Goal: Register for event/course

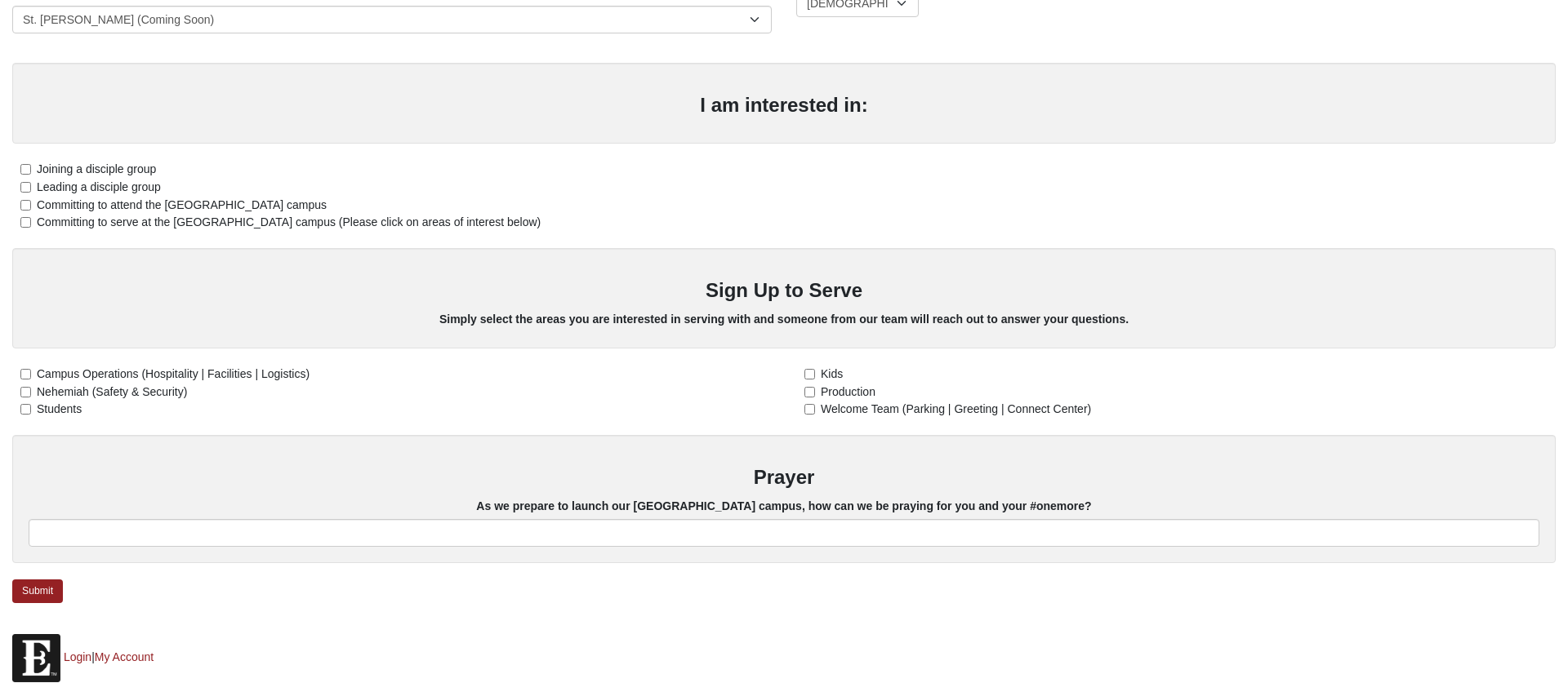
scroll to position [410, 0]
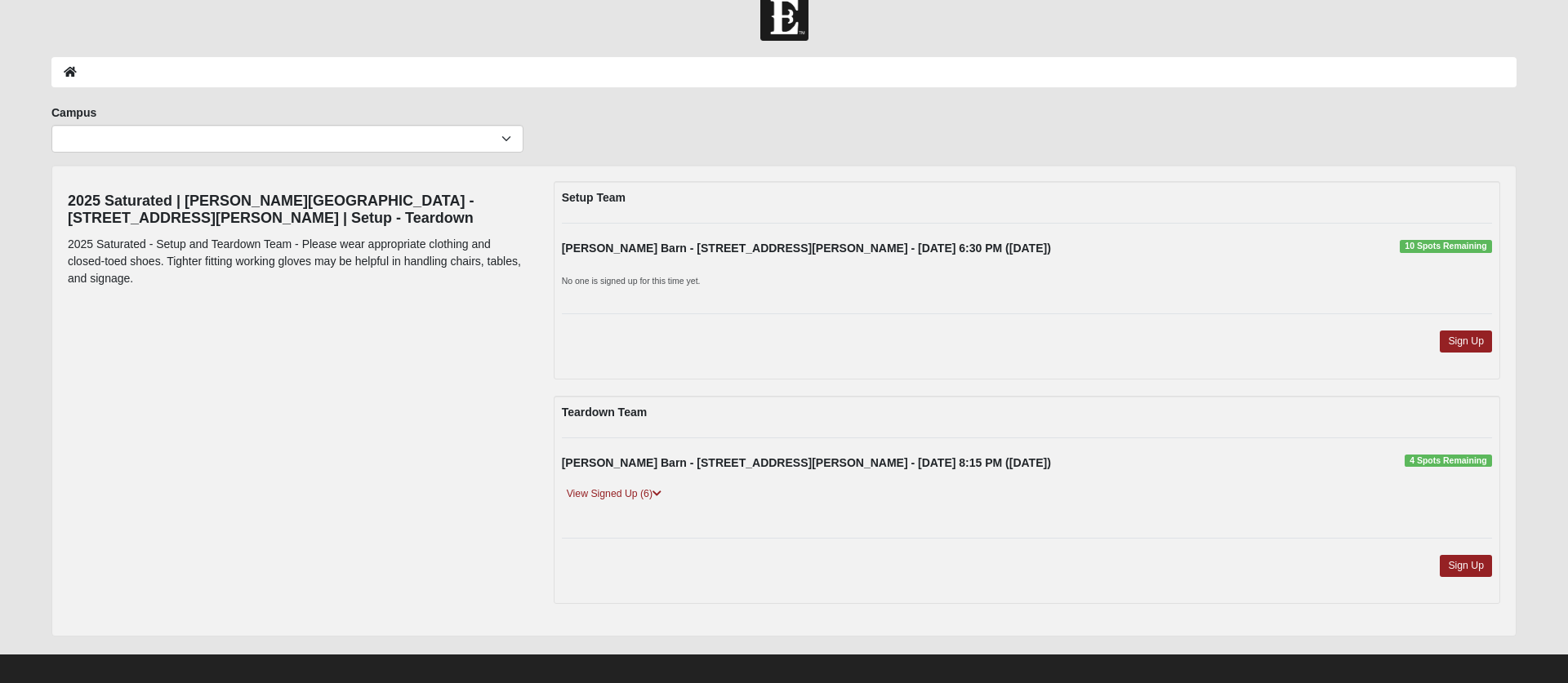
scroll to position [26, 0]
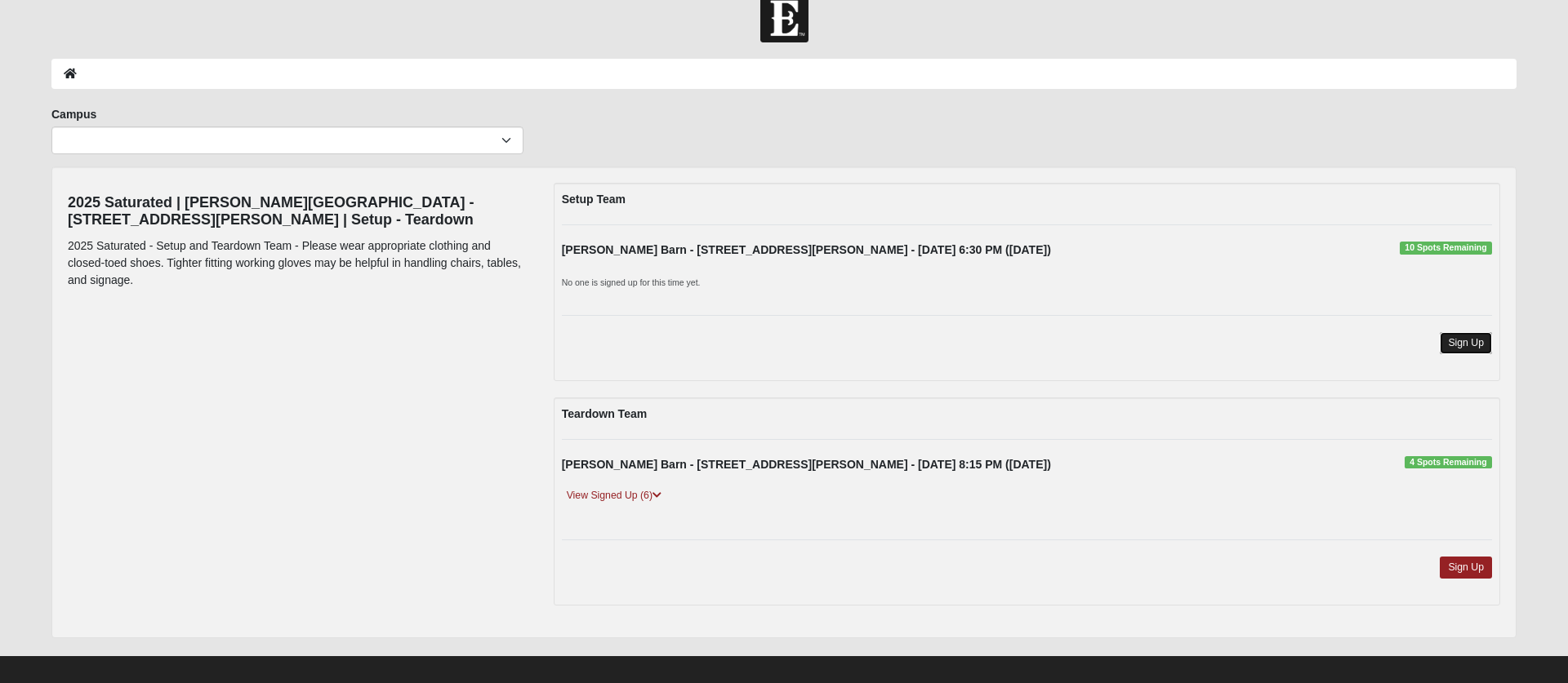
click at [1467, 346] on link "Sign Up" at bounding box center [1465, 343] width 52 height 22
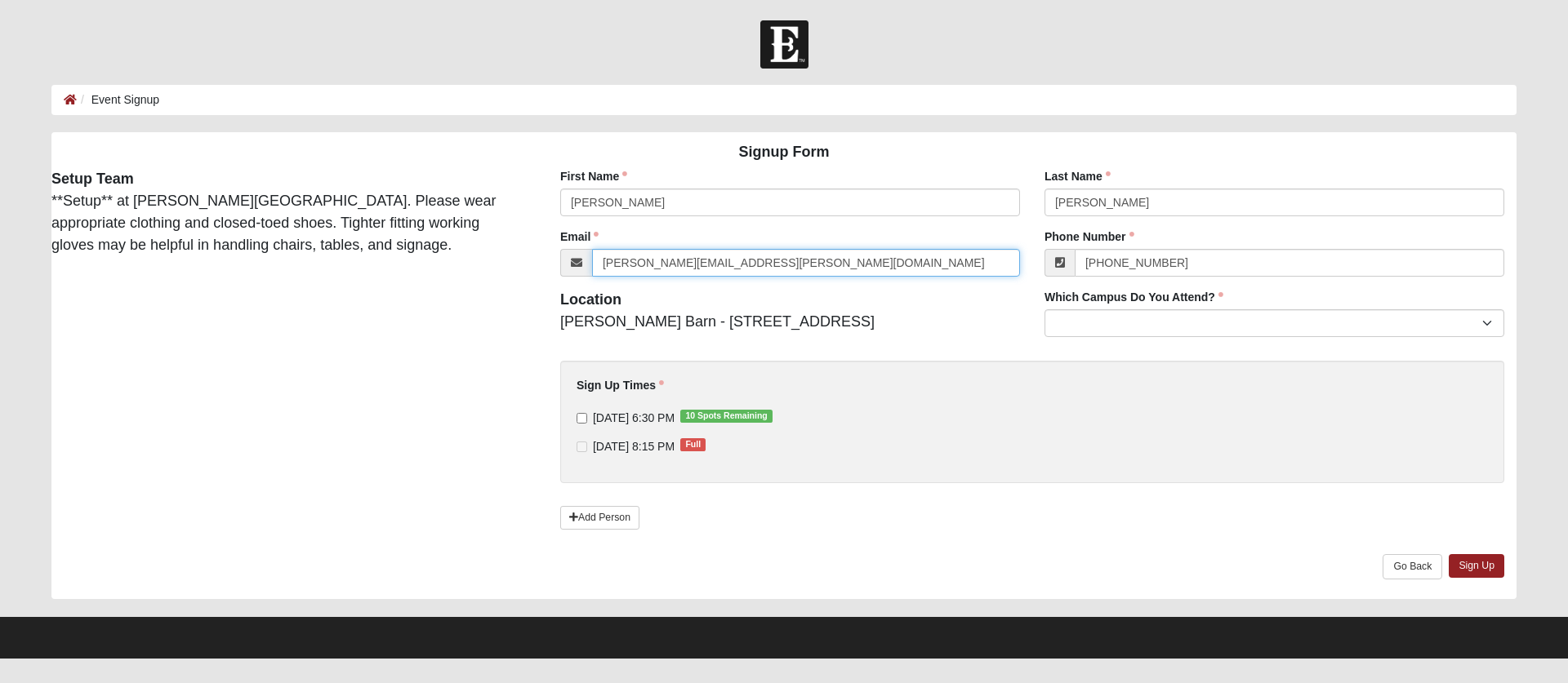
click at [651, 263] on input "[PERSON_NAME][EMAIL_ADDRESS][PERSON_NAME][DOMAIN_NAME]" at bounding box center [806, 263] width 428 height 27
click at [480, 293] on div "Signup Form Setup Team **Setup** at [PERSON_NAME][GEOGRAPHIC_DATA]. Please wear…" at bounding box center [783, 366] width 1489 height 467
click at [598, 513] on link "Add Person" at bounding box center [599, 518] width 79 height 23
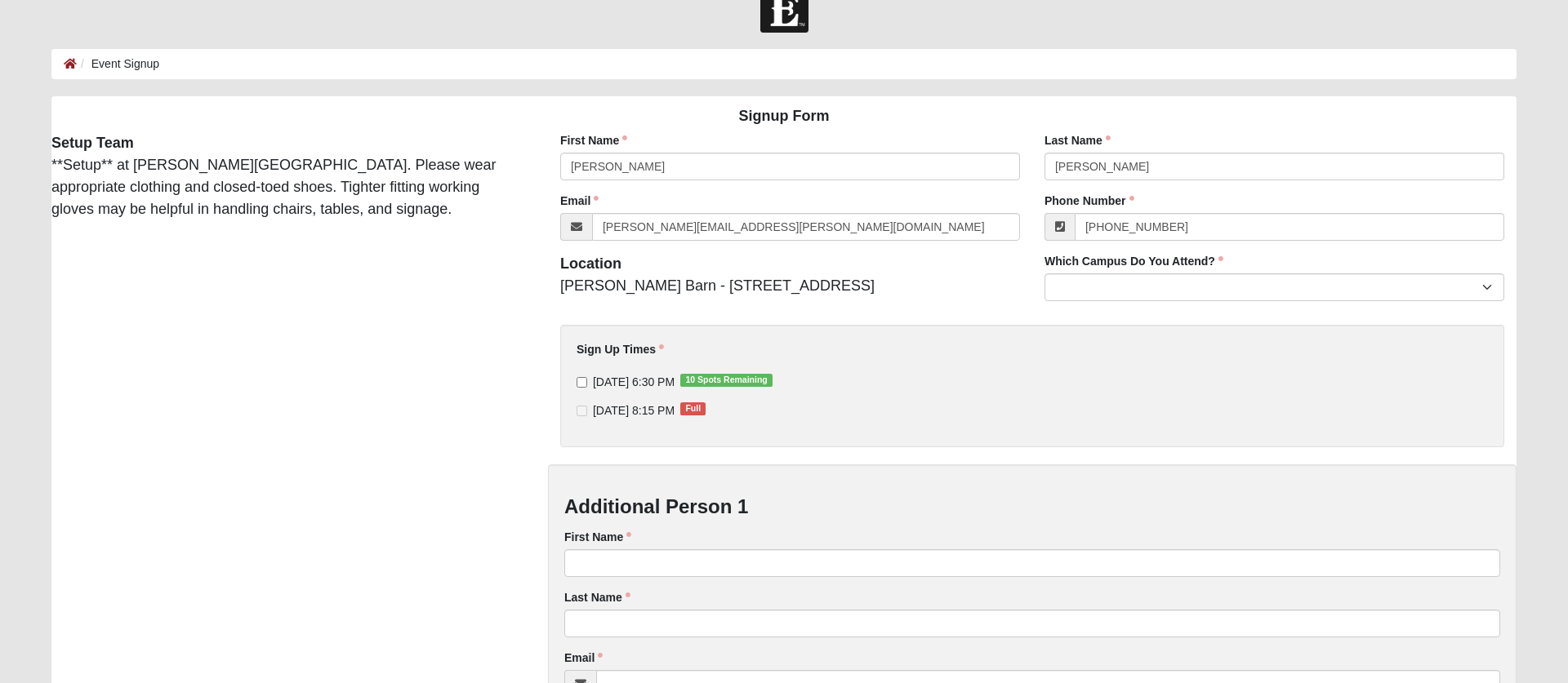
scroll to position [32, 0]
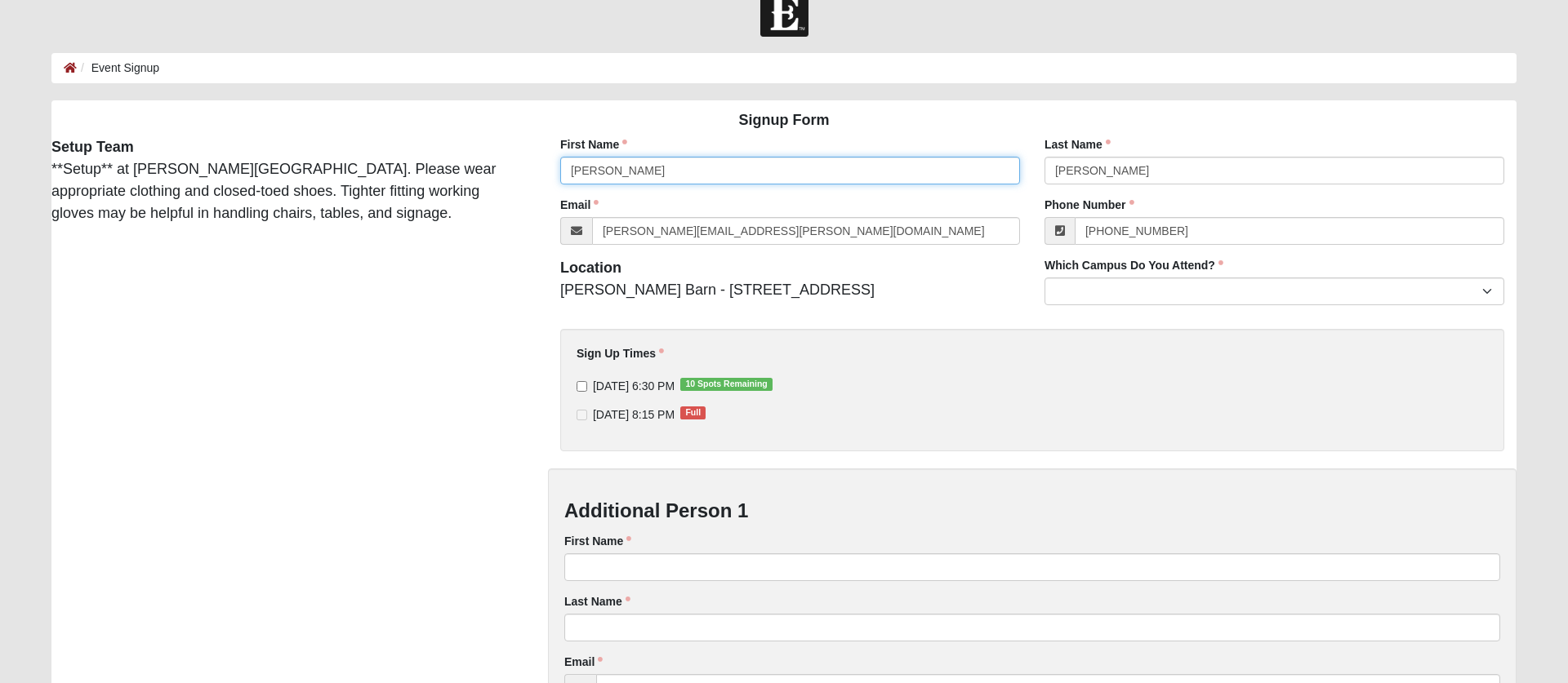
drag, startPoint x: 633, startPoint y: 174, endPoint x: 452, endPoint y: 140, distance: 184.2
click at [452, 140] on div "Signup Form Setup Team **Setup** at [PERSON_NAME][GEOGRAPHIC_DATA]. Please wear…" at bounding box center [783, 554] width 1489 height 908
type input "Chase"
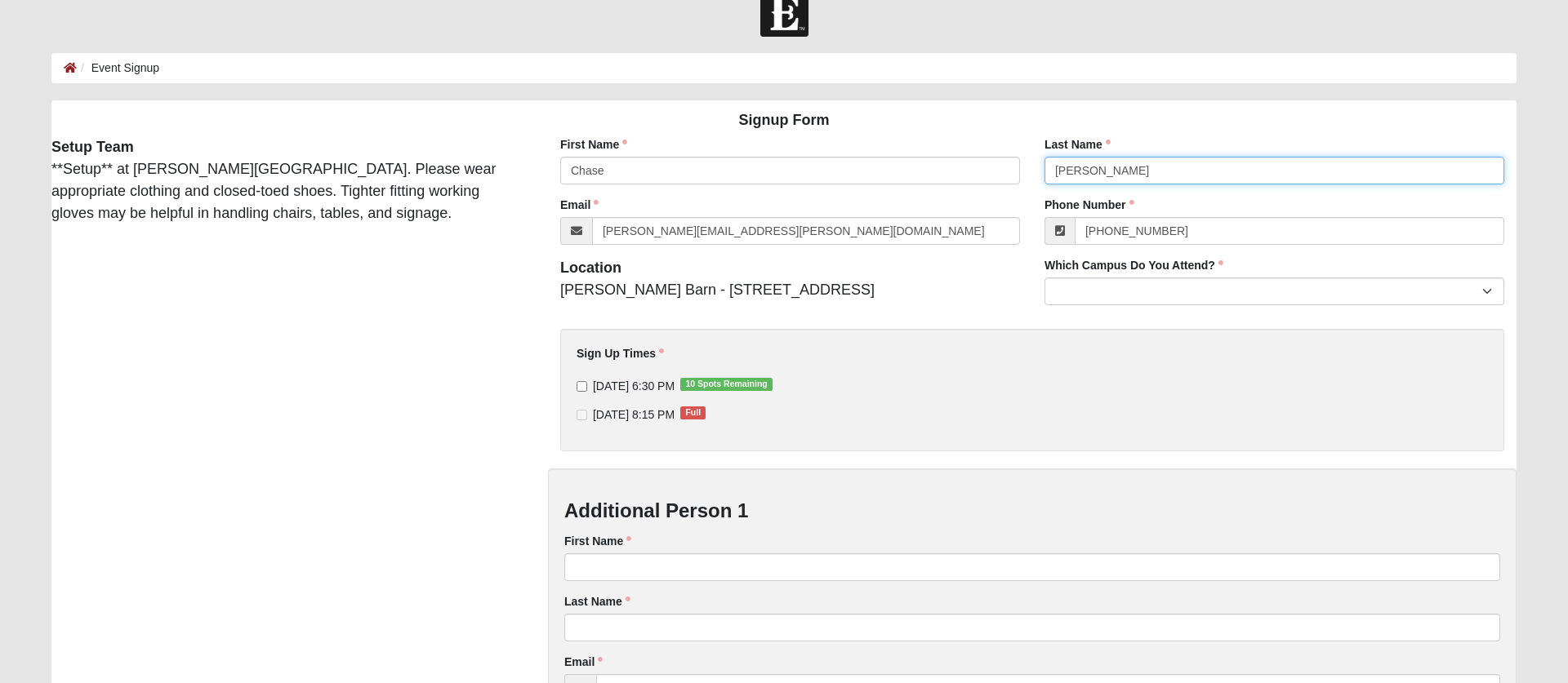
type input "[PERSON_NAME]"
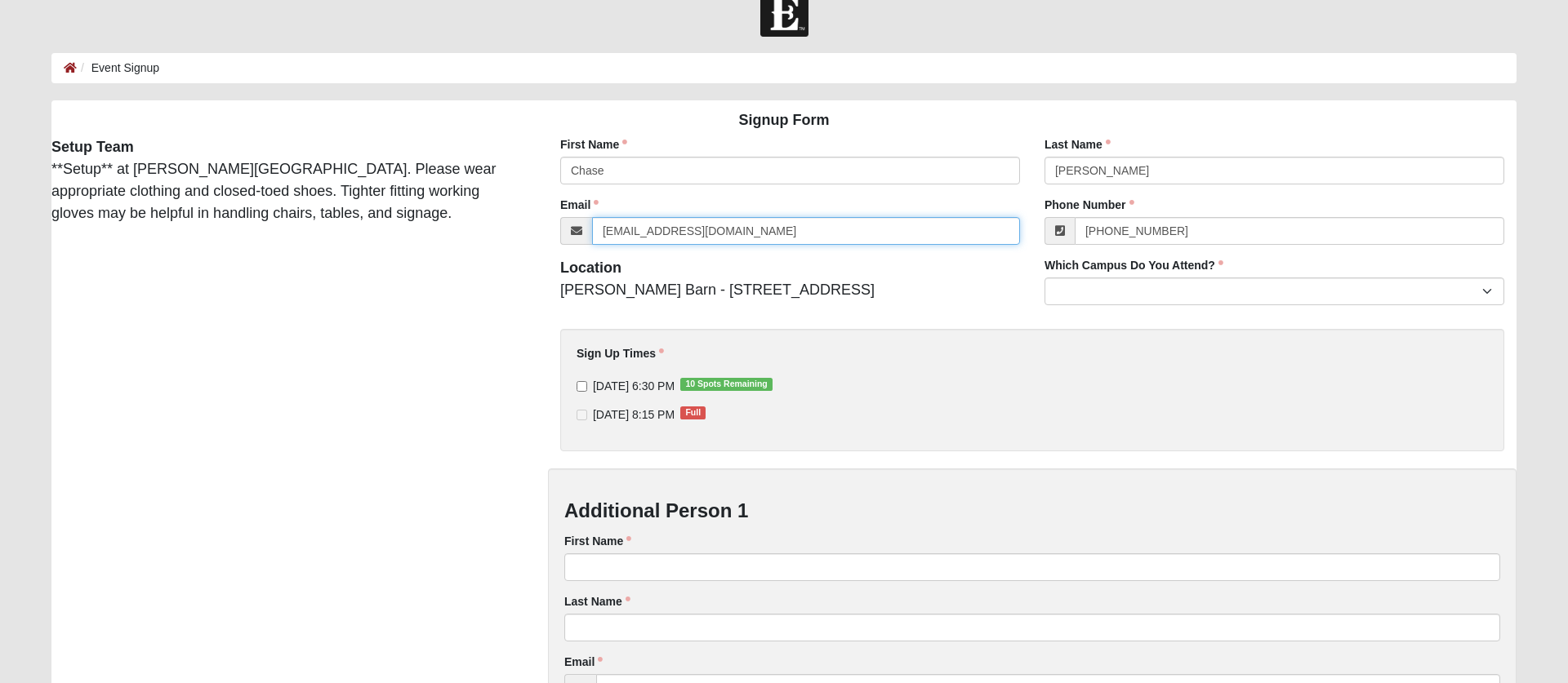
type input "[EMAIL_ADDRESS][DOMAIN_NAME]"
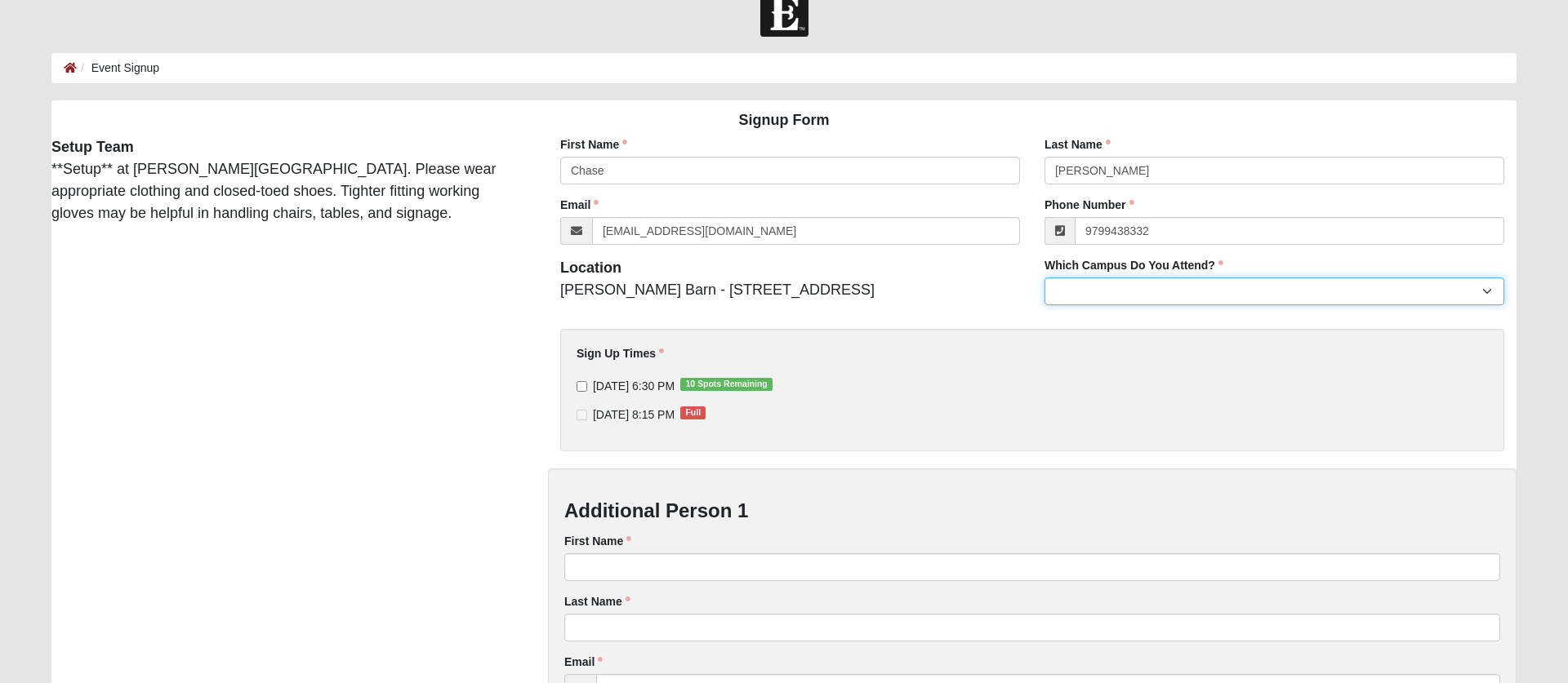
type input "[PHONE_NUMBER]"
click at [1077, 301] on select "Arlington Baymeadows Eleven22 Online [PERSON_NAME][GEOGRAPHIC_DATA] Jesup [GEOG…" at bounding box center [1274, 291] width 460 height 27
select select "19"
click at [1044, 278] on select "Arlington Baymeadows Eleven22 Online [PERSON_NAME][GEOGRAPHIC_DATA] Jesup [GEOG…" at bounding box center [1274, 291] width 460 height 27
click at [501, 474] on div "Signup Form Setup Team **Setup** at [PERSON_NAME][GEOGRAPHIC_DATA]. Please wear…" at bounding box center [783, 554] width 1489 height 908
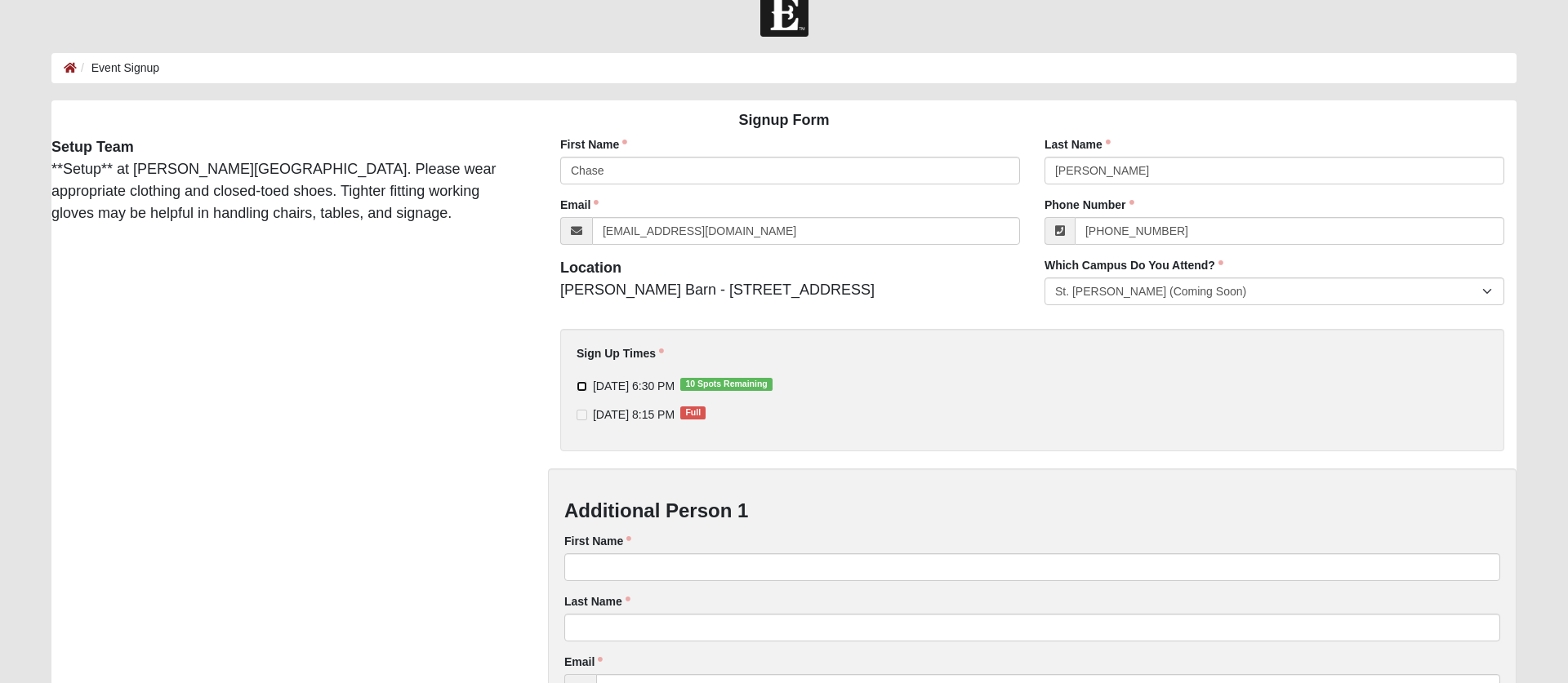
click at [580, 382] on input "[DATE] 6:30 PM 10 Spots Remaining" at bounding box center [581, 386] width 11 height 11
checkbox input "true"
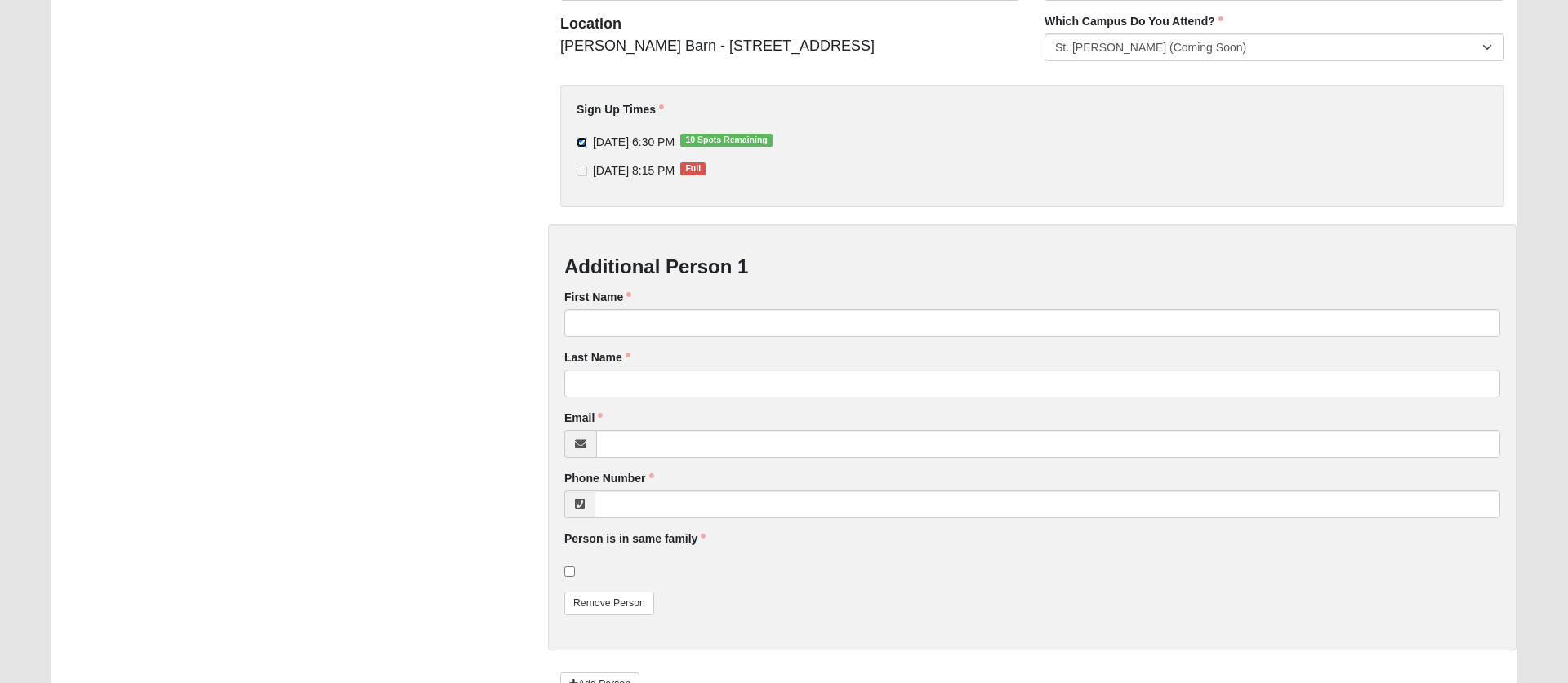
scroll to position [300, 0]
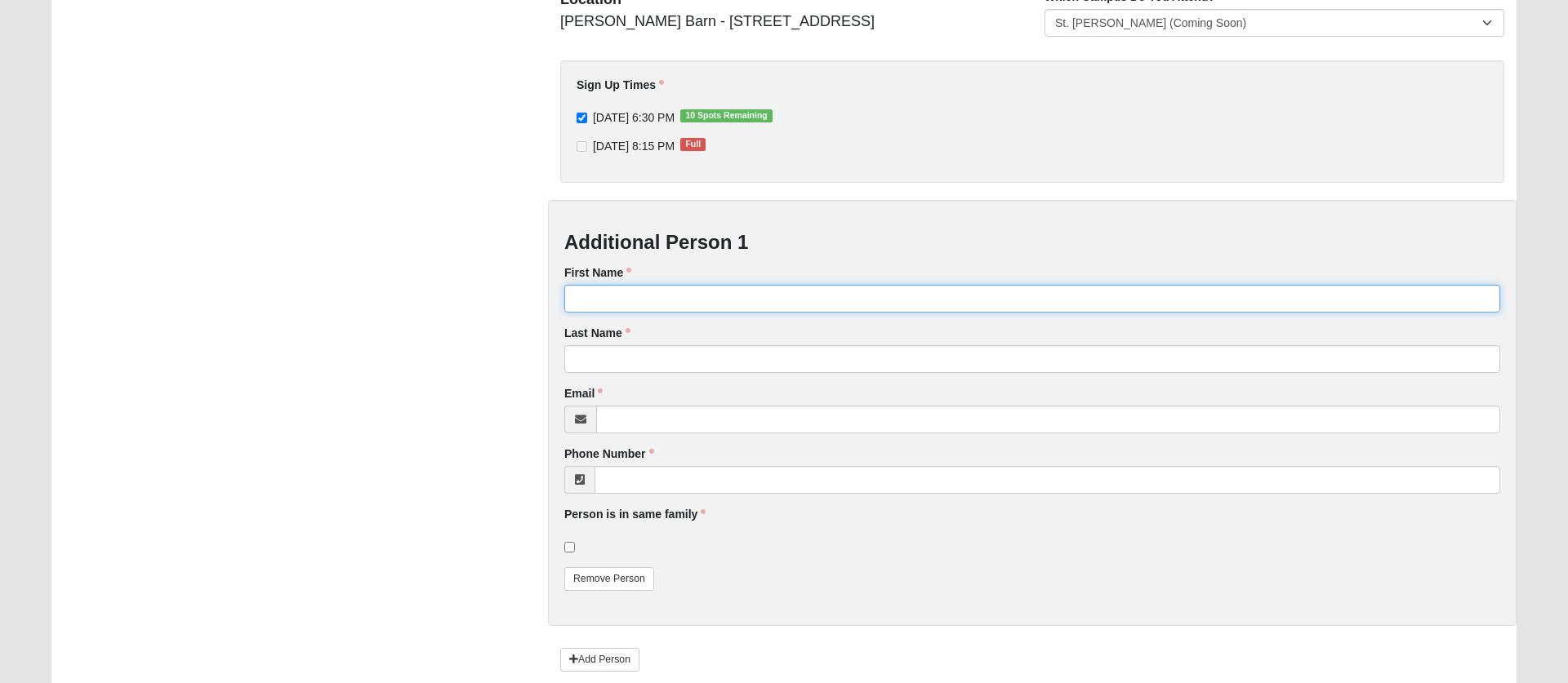
click at [617, 301] on input "First Name" at bounding box center [1032, 298] width 935 height 27
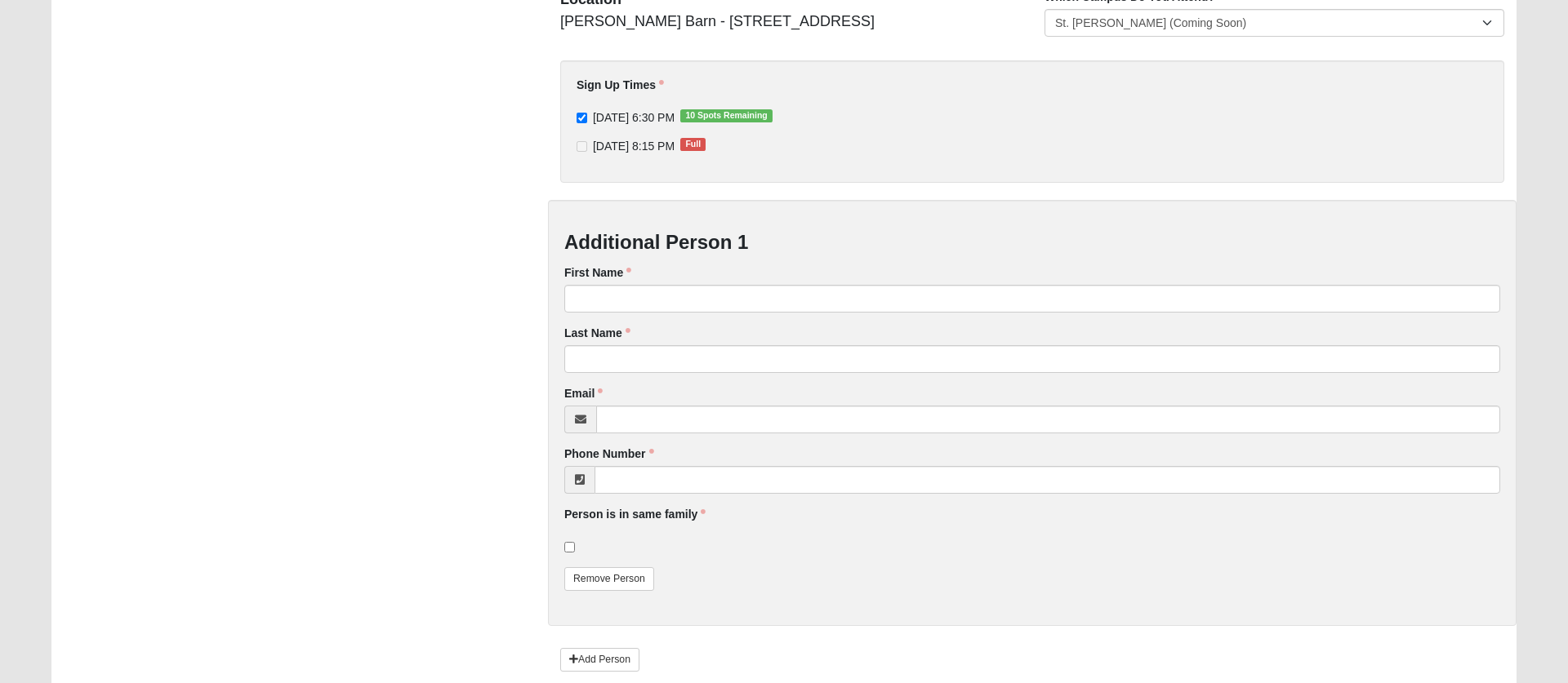
click at [510, 315] on div "Signup Form Setup Team **Setup** at [PERSON_NAME][GEOGRAPHIC_DATA]. Please wear…" at bounding box center [783, 286] width 1489 height 908
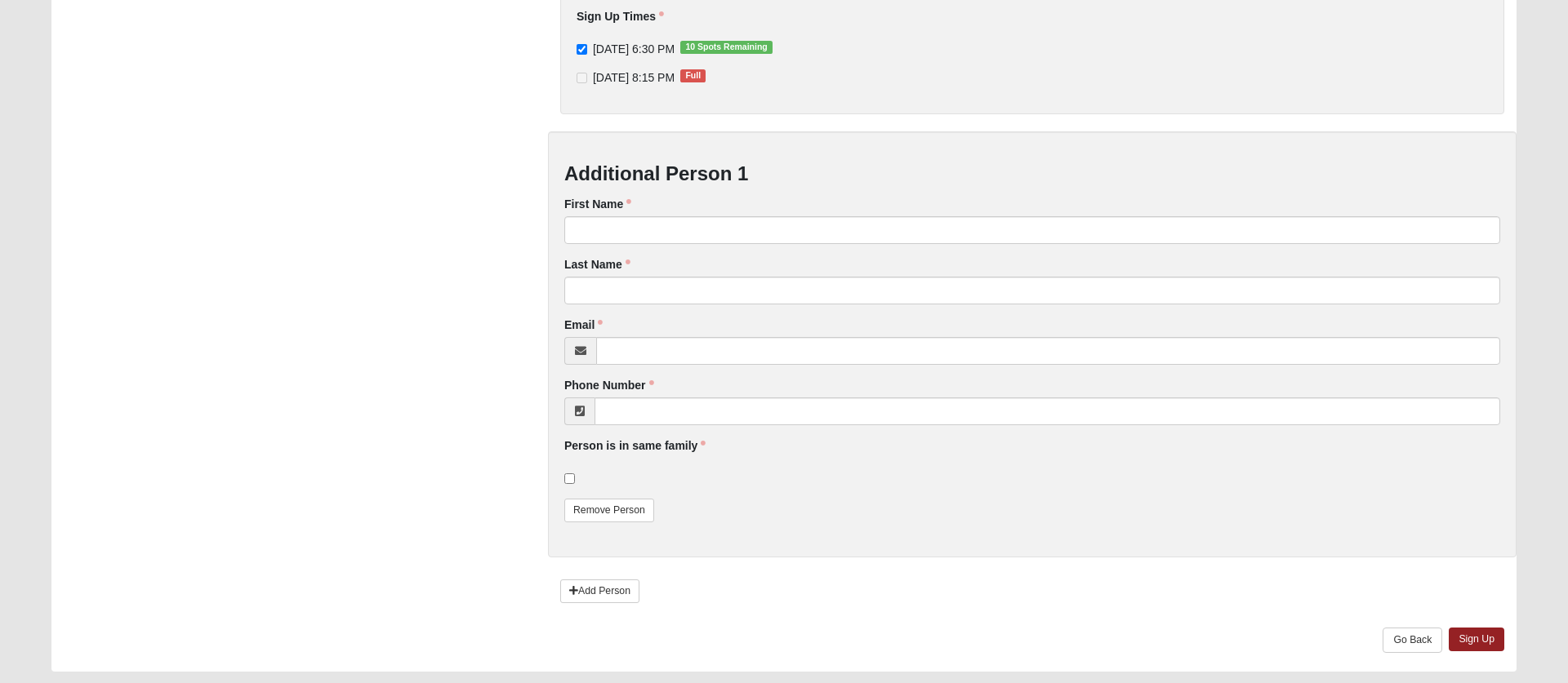
scroll to position [363, 0]
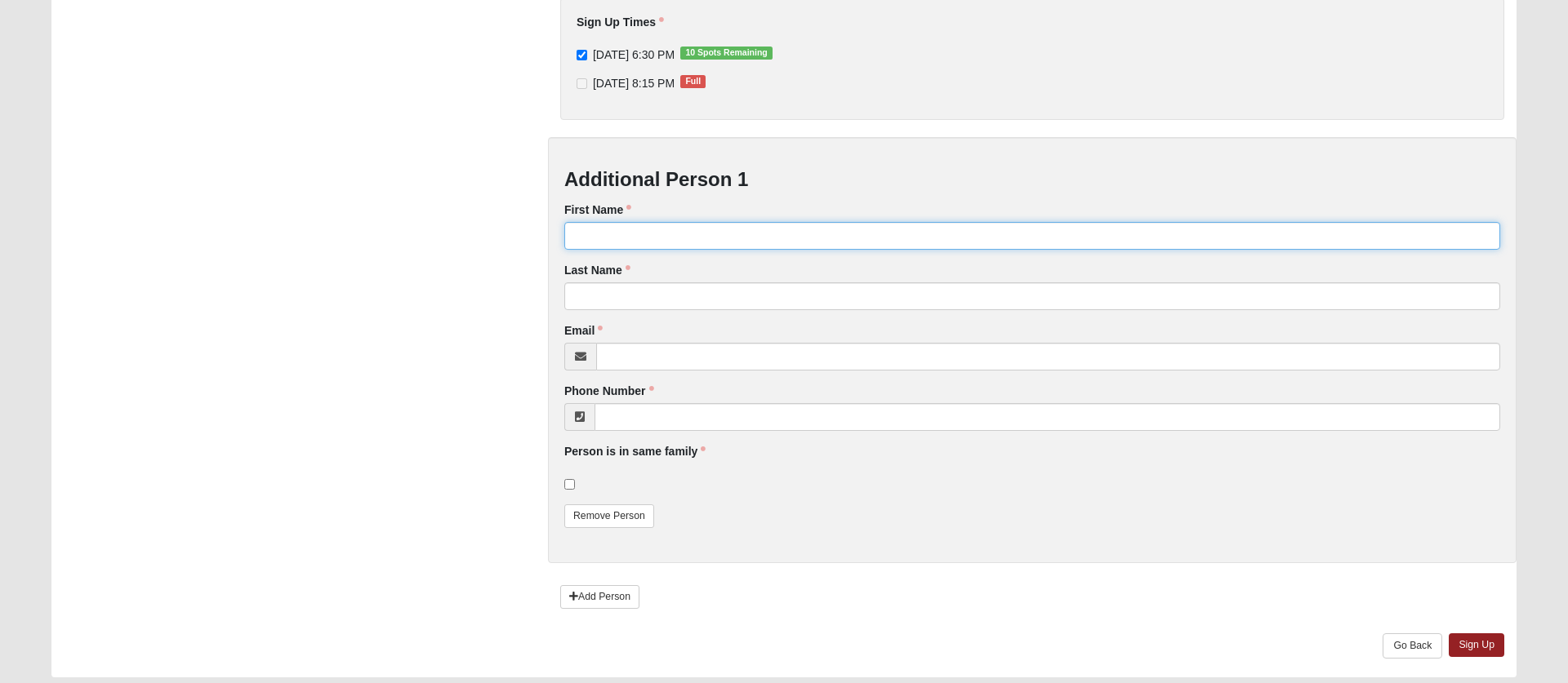
click at [606, 243] on input "First Name" at bounding box center [1032, 235] width 935 height 27
type input "Colby"
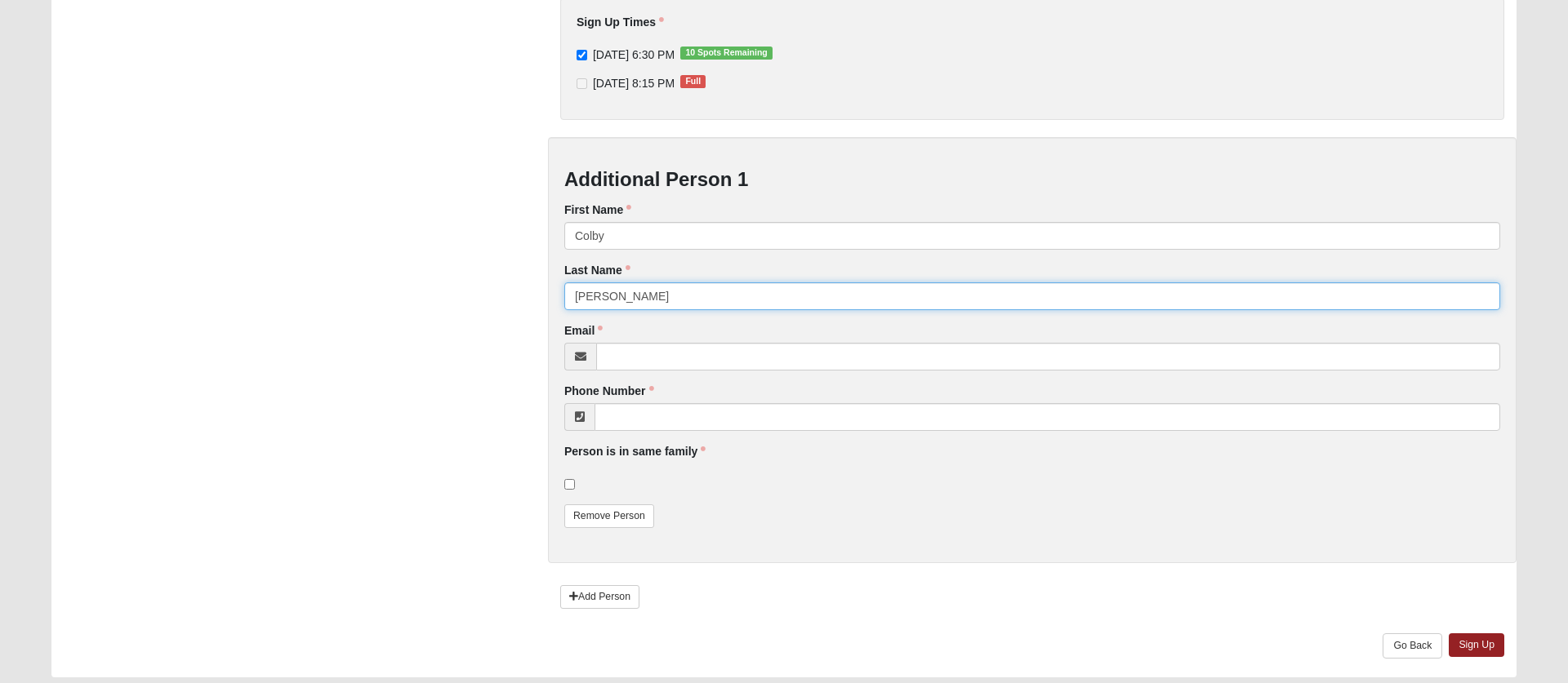
type input "[PERSON_NAME]"
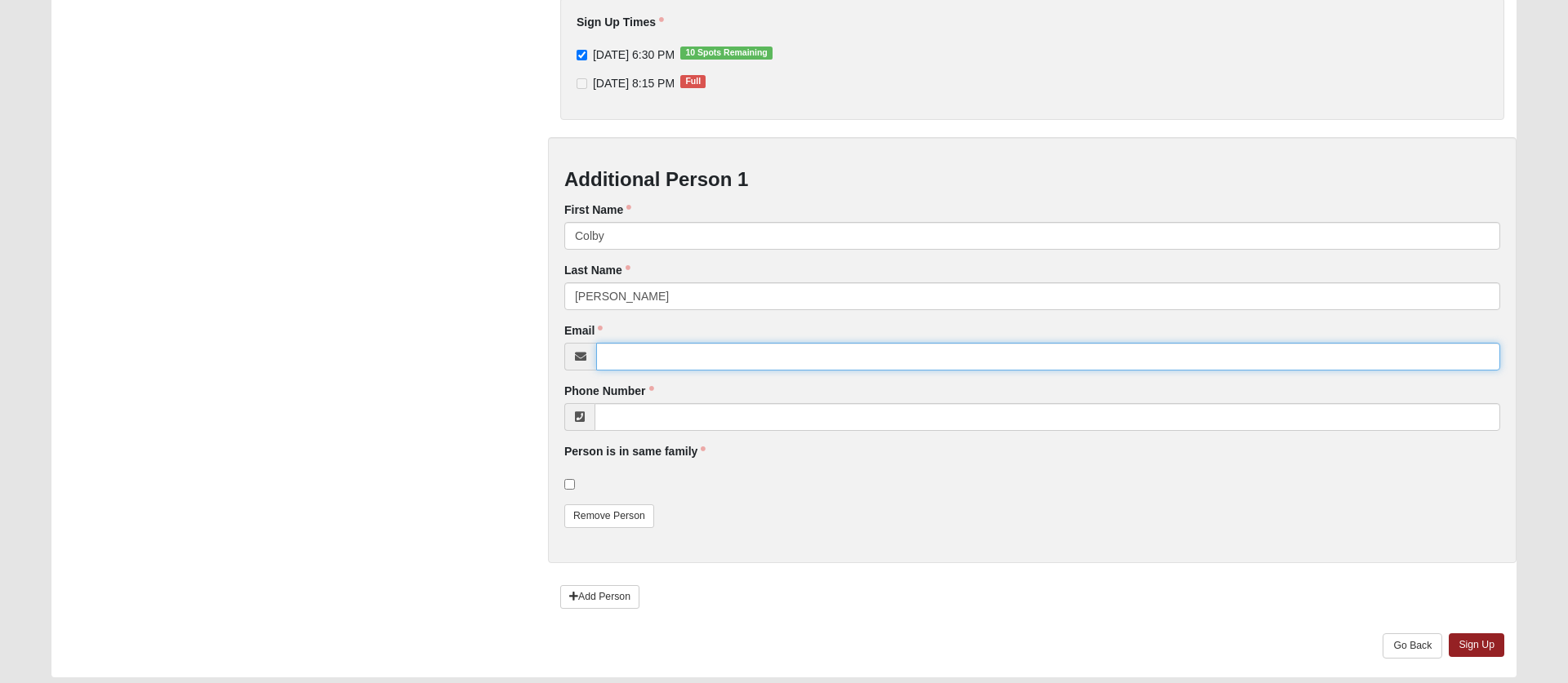
paste input "[EMAIL_ADDRESS][DOMAIN_NAME]"
type input "[EMAIL_ADDRESS][DOMAIN_NAME]"
click at [437, 396] on div "Signup Form Setup Team **Setup** at [PERSON_NAME][GEOGRAPHIC_DATA]. Please wear…" at bounding box center [783, 223] width 1489 height 908
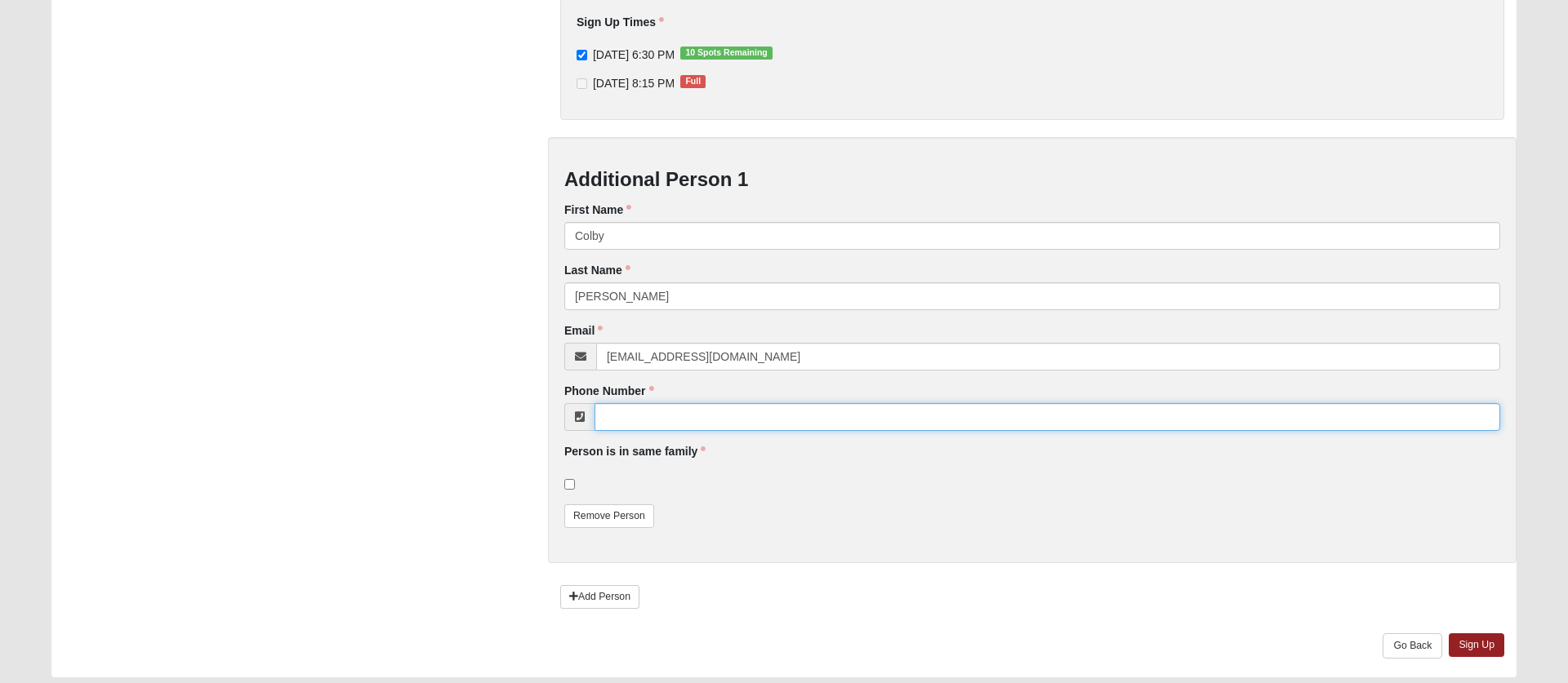
click at [652, 415] on input "Phone Number" at bounding box center [1047, 416] width 905 height 27
paste input "[PHONE_NUMBER]"
type input "[PHONE_NUMBER]"
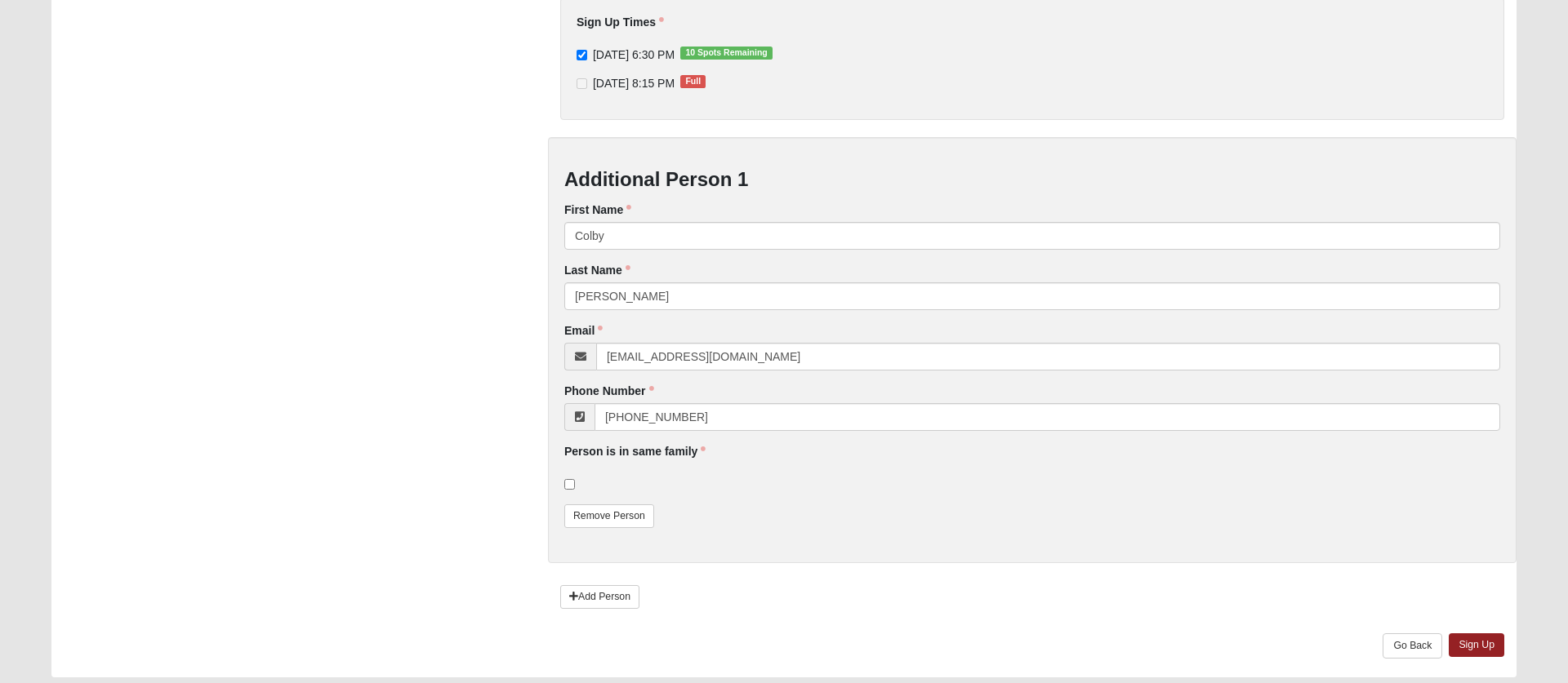
click at [441, 440] on div "Signup Form Setup Team **Setup** at [PERSON_NAME][GEOGRAPHIC_DATA]. Please wear…" at bounding box center [783, 223] width 1489 height 908
click at [582, 592] on link "Add Person" at bounding box center [599, 597] width 79 height 23
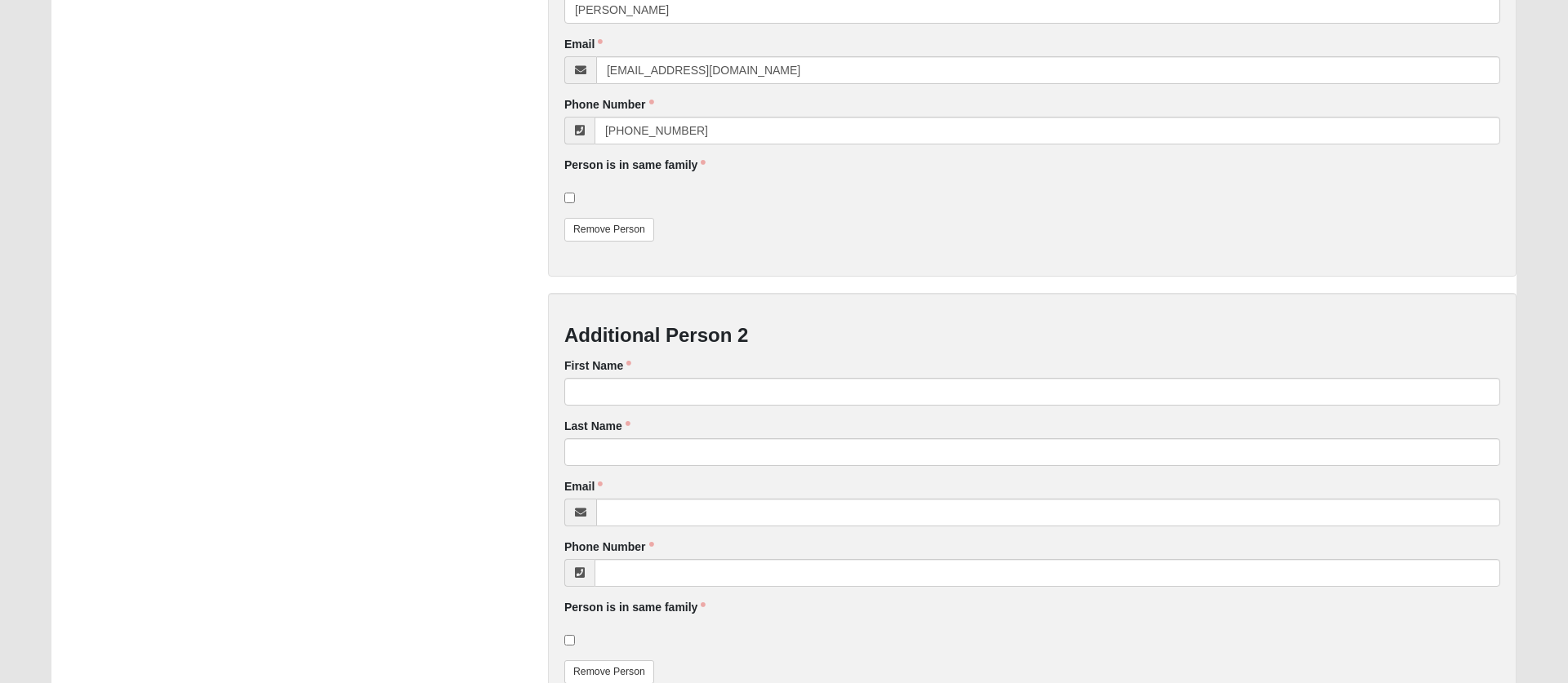
scroll to position [784, 0]
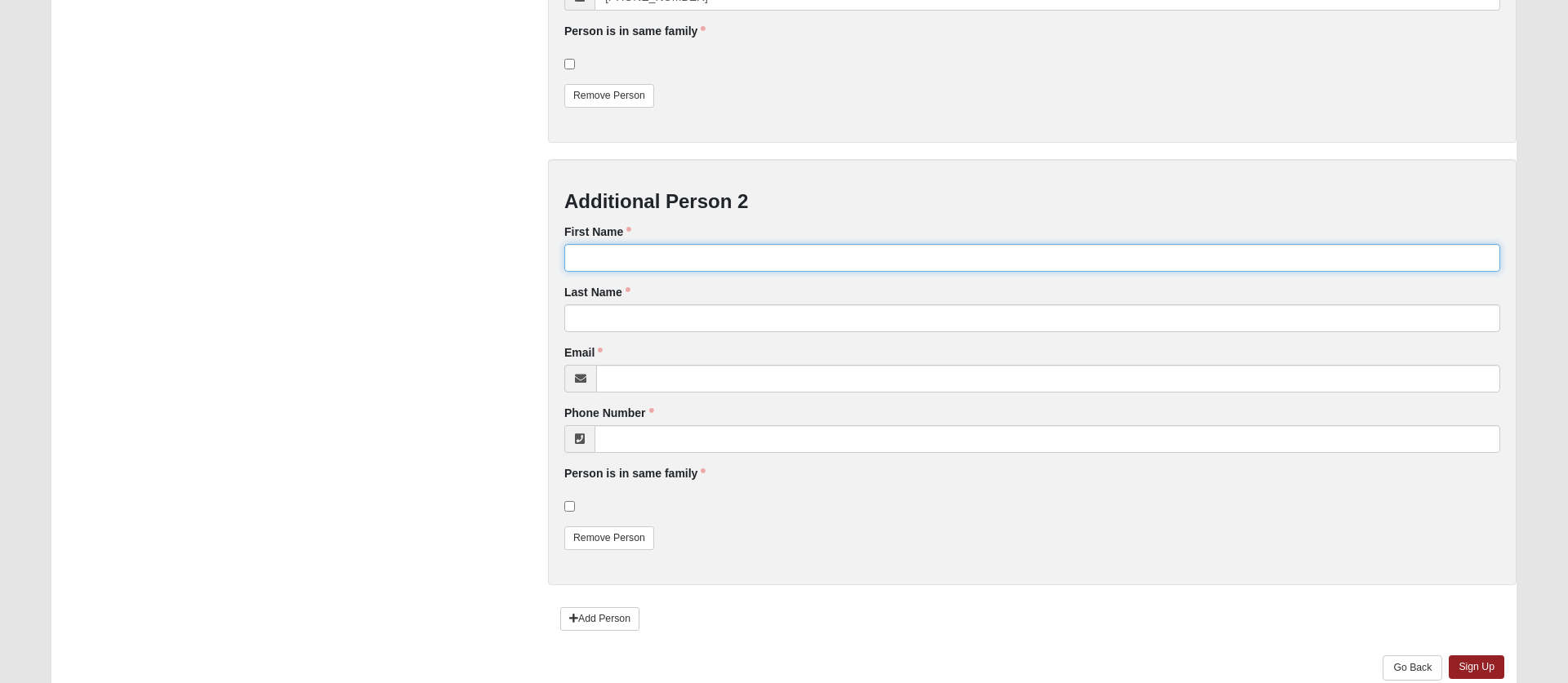
click at [658, 252] on input "First Name" at bounding box center [1032, 258] width 935 height 27
type input "[PERSON_NAME]"
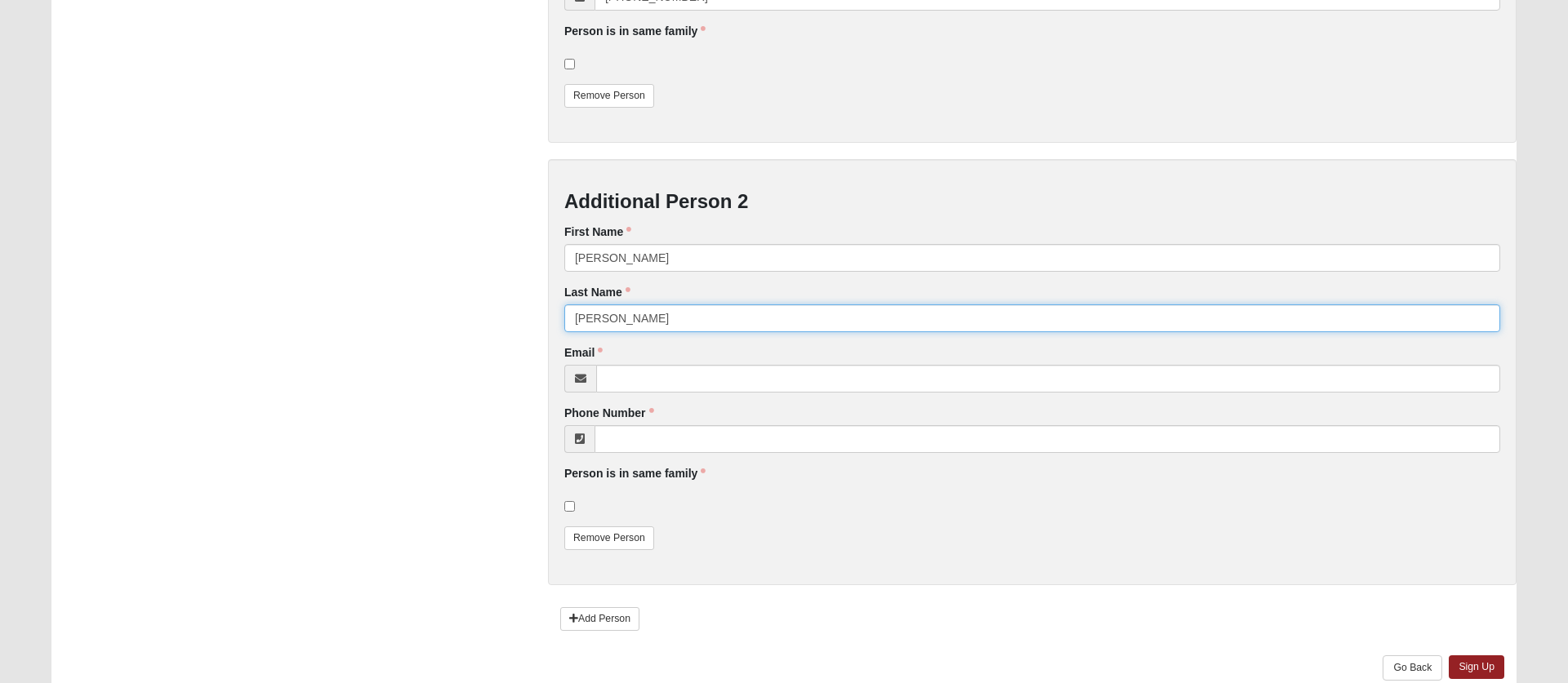
type input "[PERSON_NAME]"
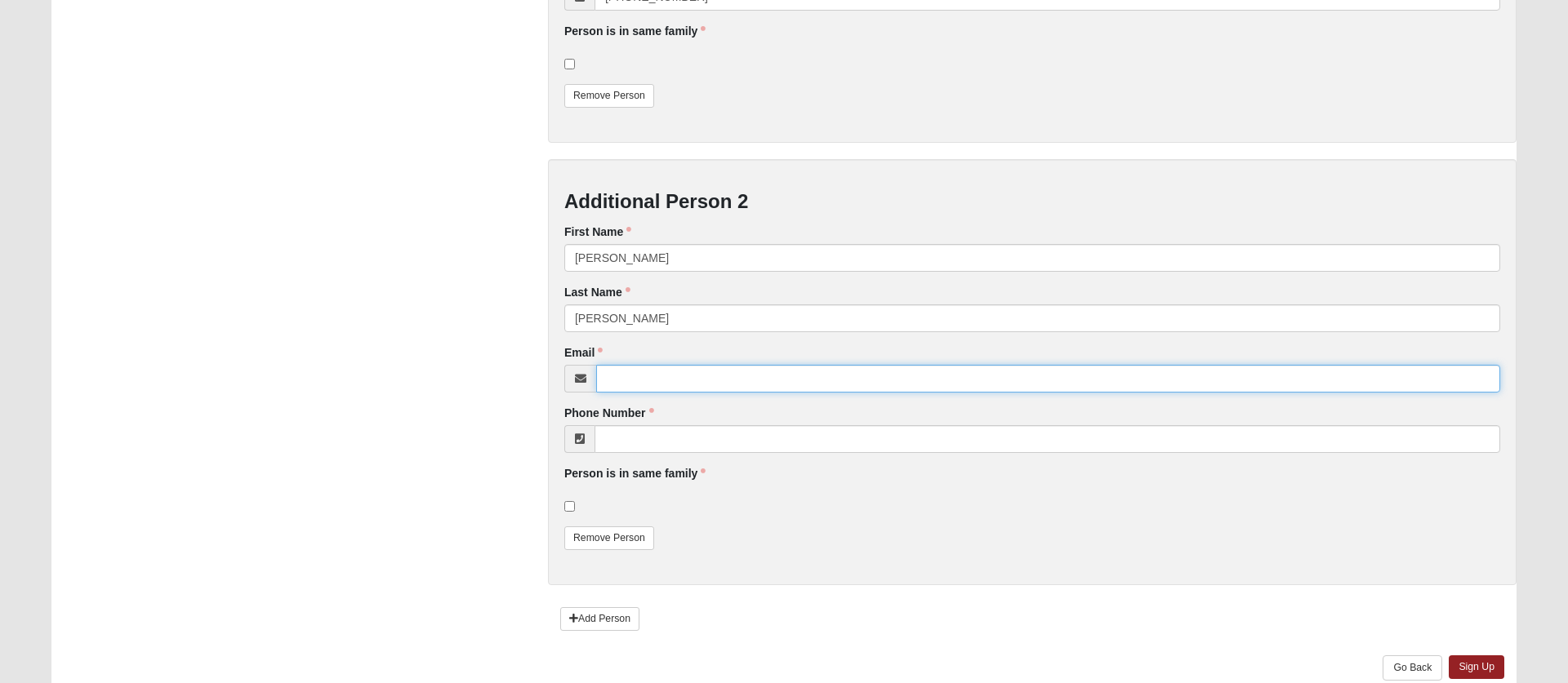
paste input "[PERSON_NAME][EMAIL_ADDRESS][DOMAIN_NAME]"
type input "[PERSON_NAME][EMAIL_ADDRESS][DOMAIN_NAME]"
click at [346, 376] on div "Signup Form Setup Team **Setup** at [PERSON_NAME][GEOGRAPHIC_DATA]. Please wear…" at bounding box center [783, 23] width 1489 height 1350
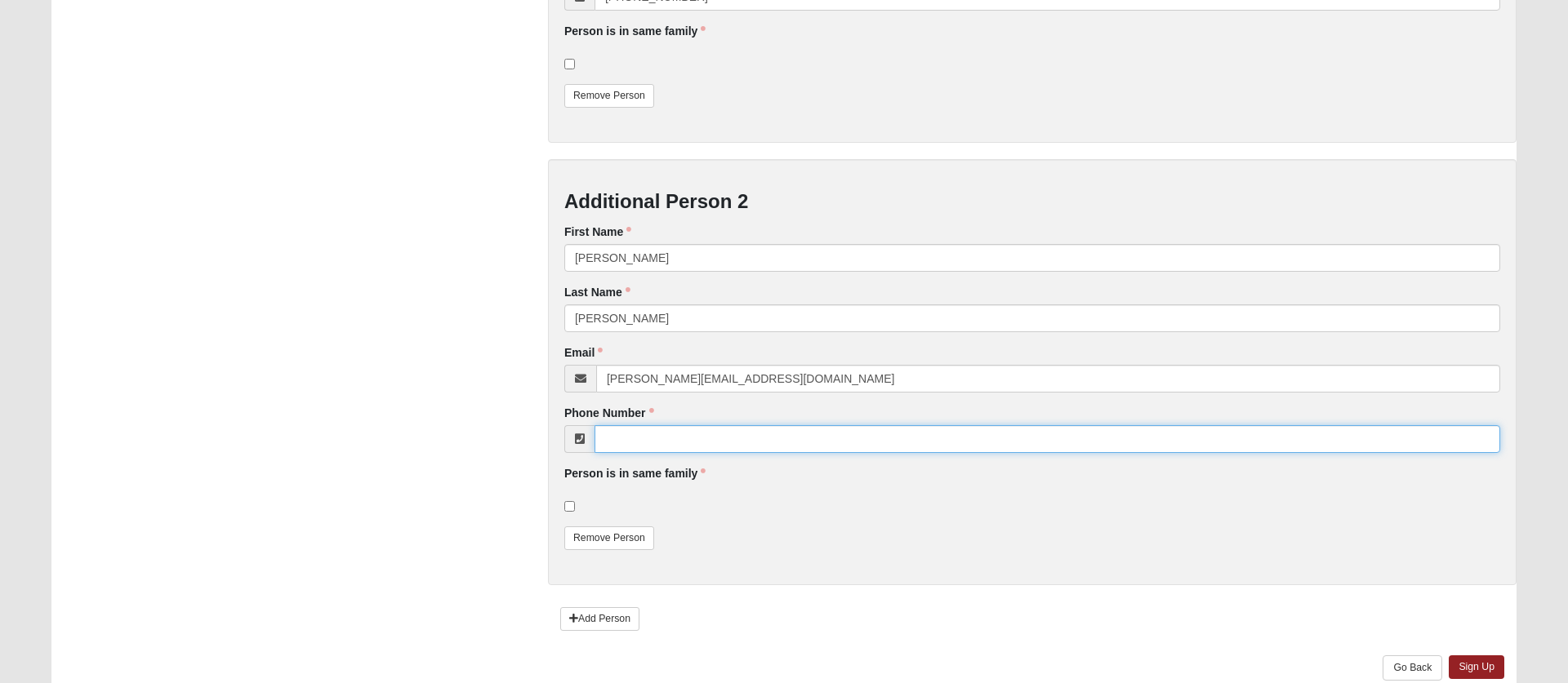
click at [687, 446] on input "Phone Number" at bounding box center [1047, 439] width 905 height 27
paste input "[PHONE_NUMBER]"
type input "[PHONE_NUMBER]"
click at [417, 444] on div "Signup Form Setup Team **Setup** at [PERSON_NAME][GEOGRAPHIC_DATA]. Please wear…" at bounding box center [783, 23] width 1489 height 1350
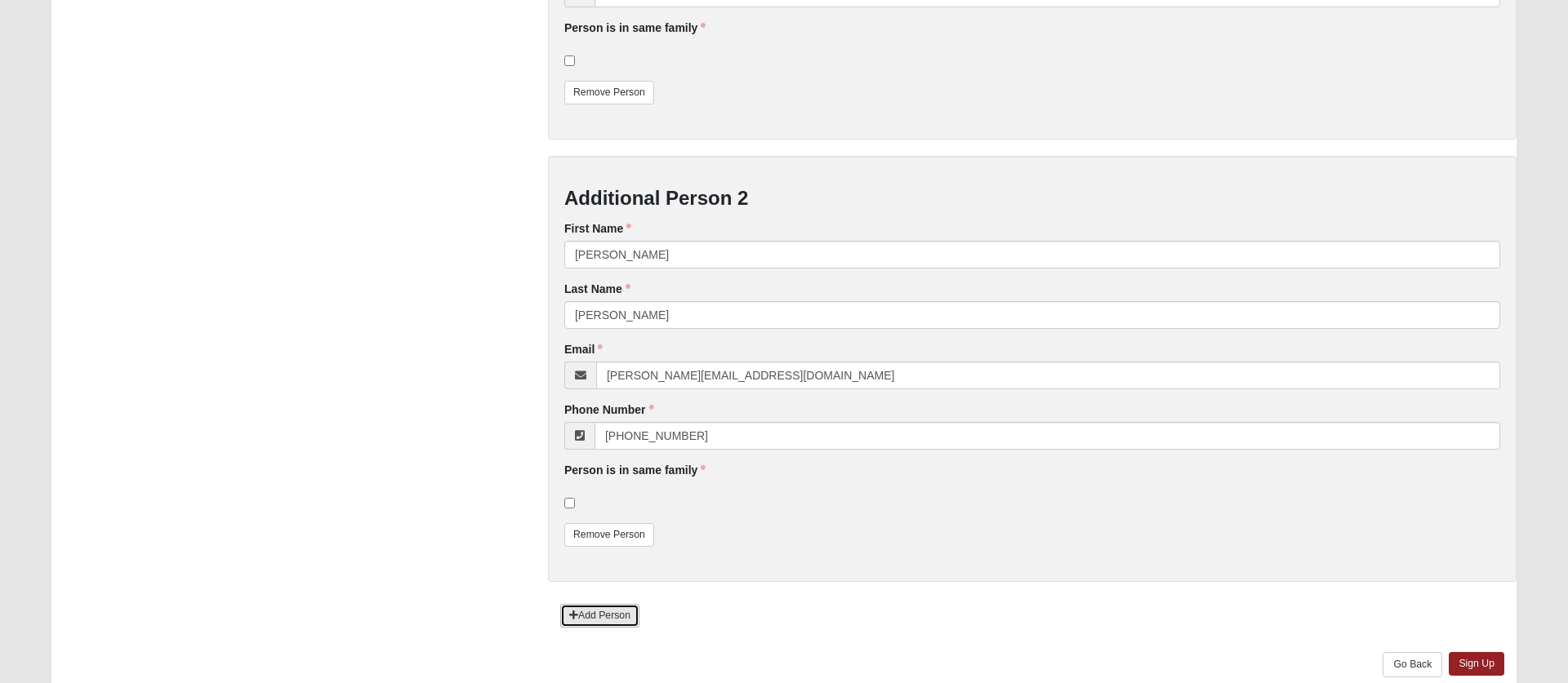
click at [606, 618] on link "Add Person" at bounding box center [599, 616] width 79 height 23
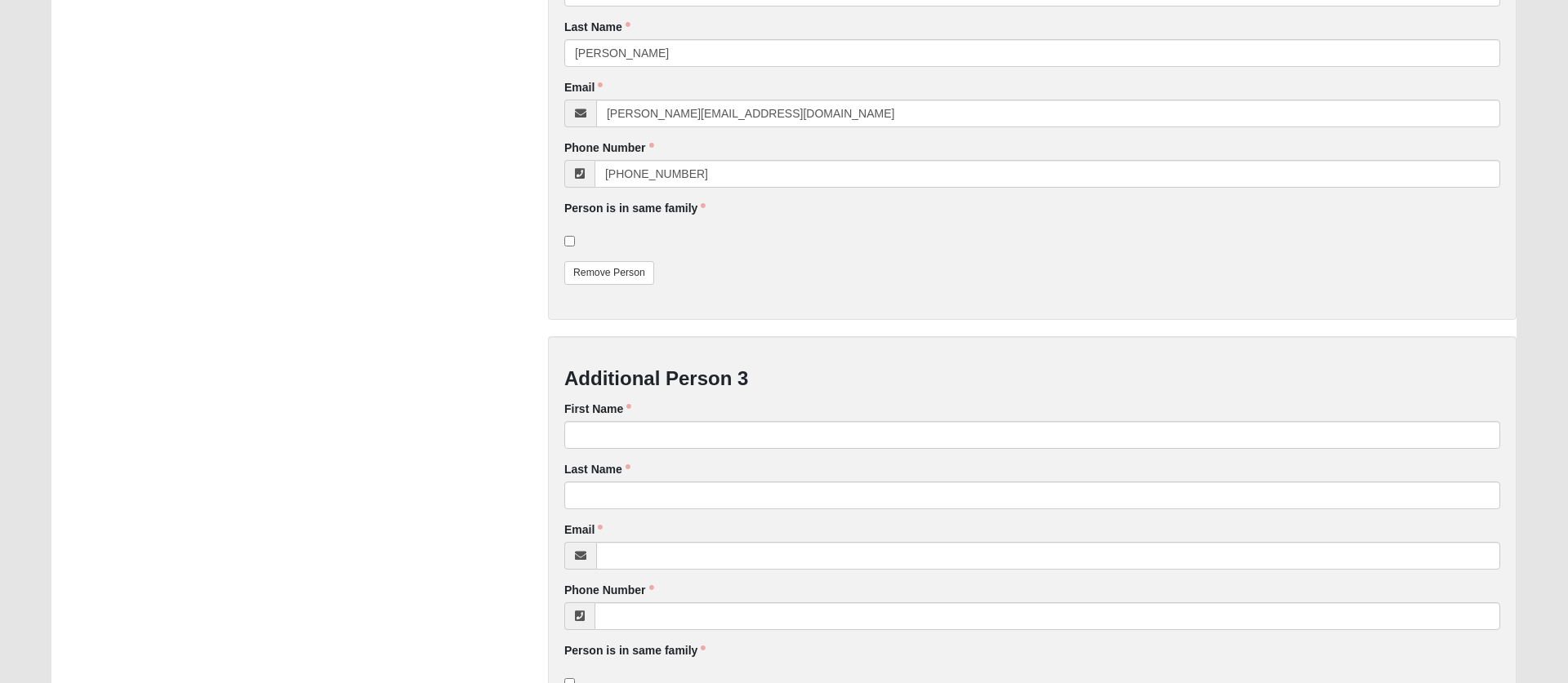
scroll to position [1079, 0]
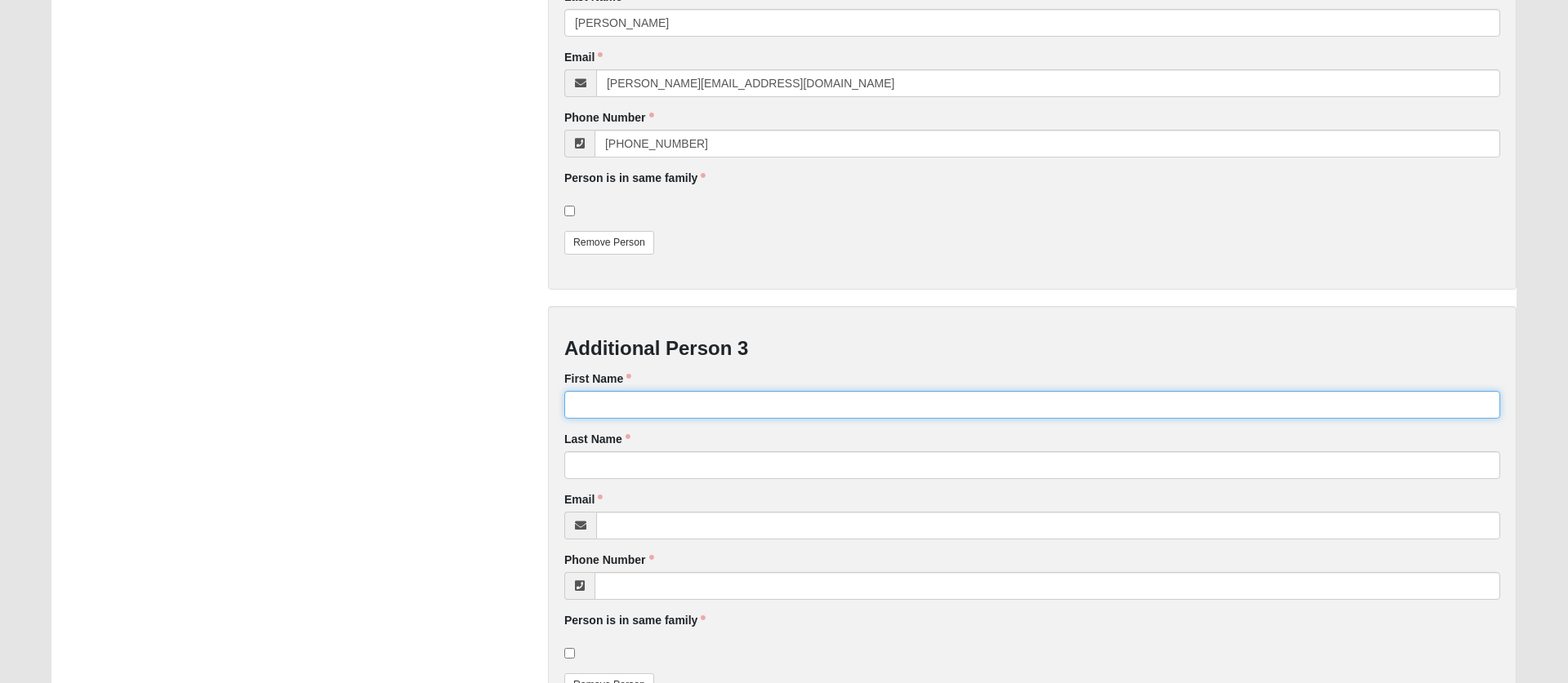
click at [649, 409] on input "First Name" at bounding box center [1032, 404] width 935 height 27
type input "[PERSON_NAME]"
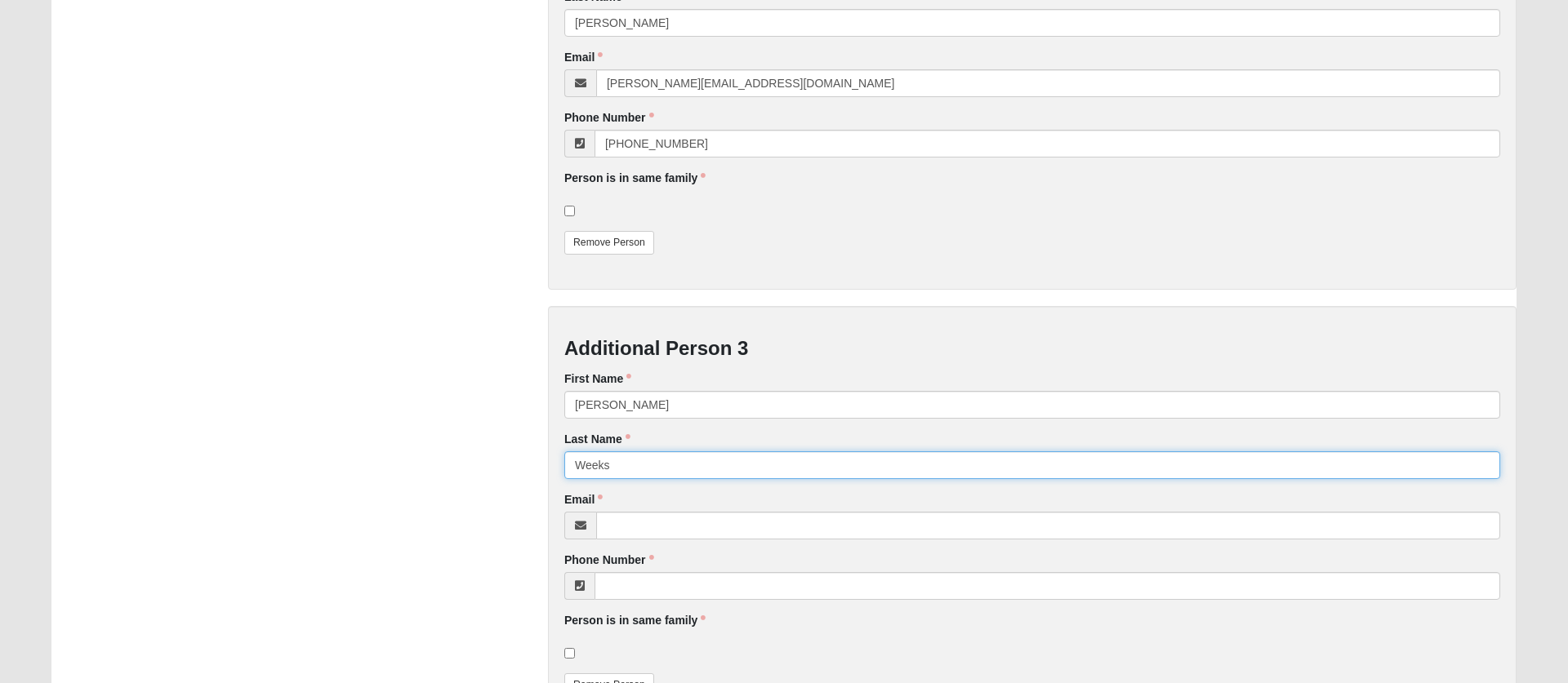
type input "Weeks"
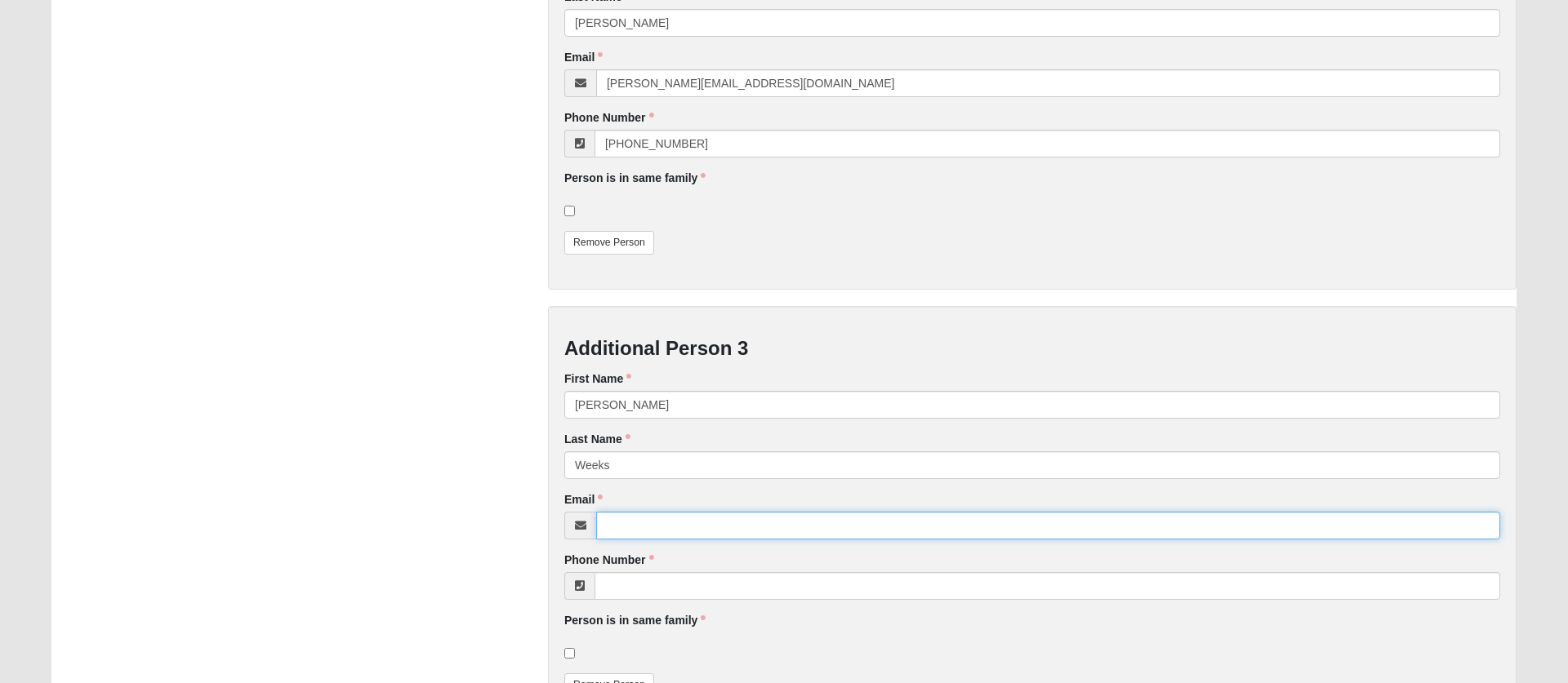
paste input "[EMAIL_ADDRESS][DOMAIN_NAME]"
type input "[EMAIL_ADDRESS][DOMAIN_NAME]"
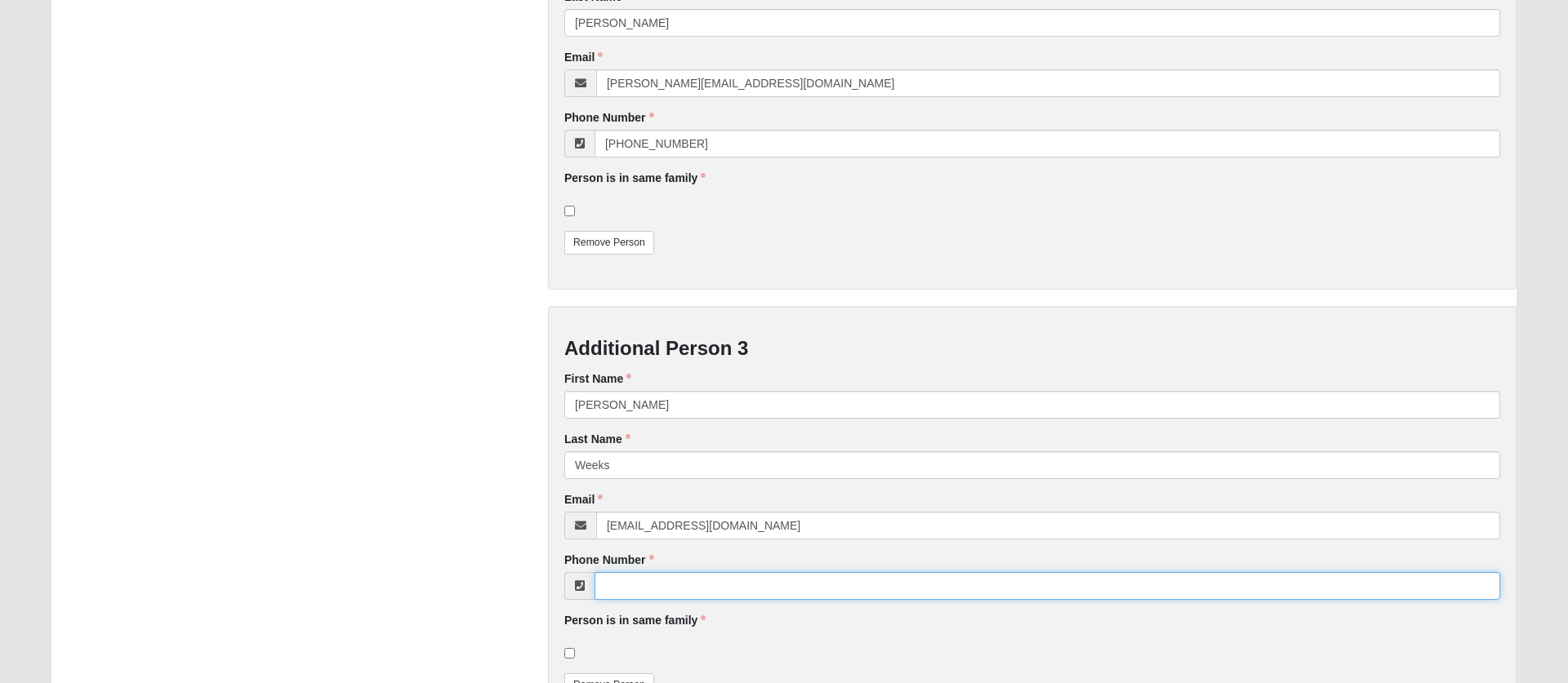
click at [698, 588] on input "Phone Number" at bounding box center [1047, 585] width 905 height 27
paste input "[PHONE_NUMBER]"
type input "[PHONE_NUMBER]"
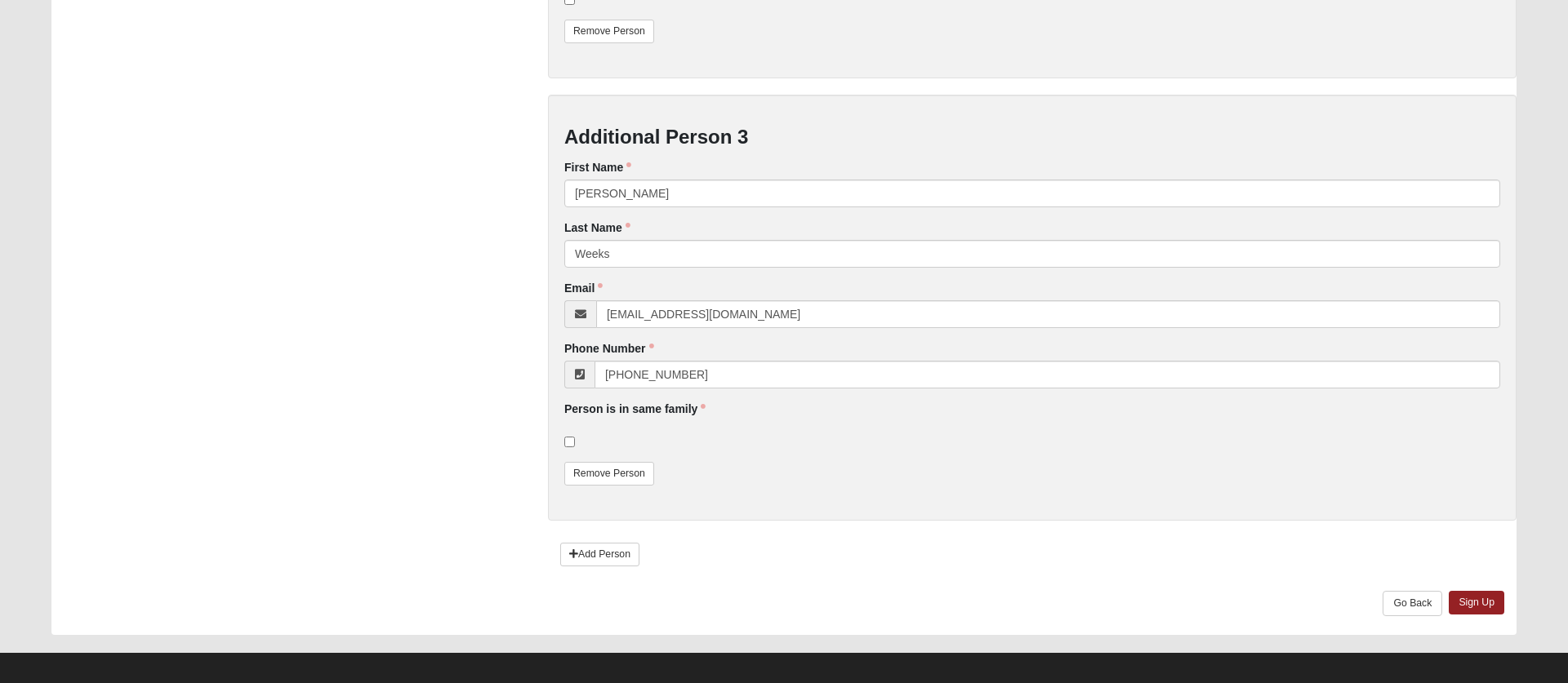
scroll to position [1301, 0]
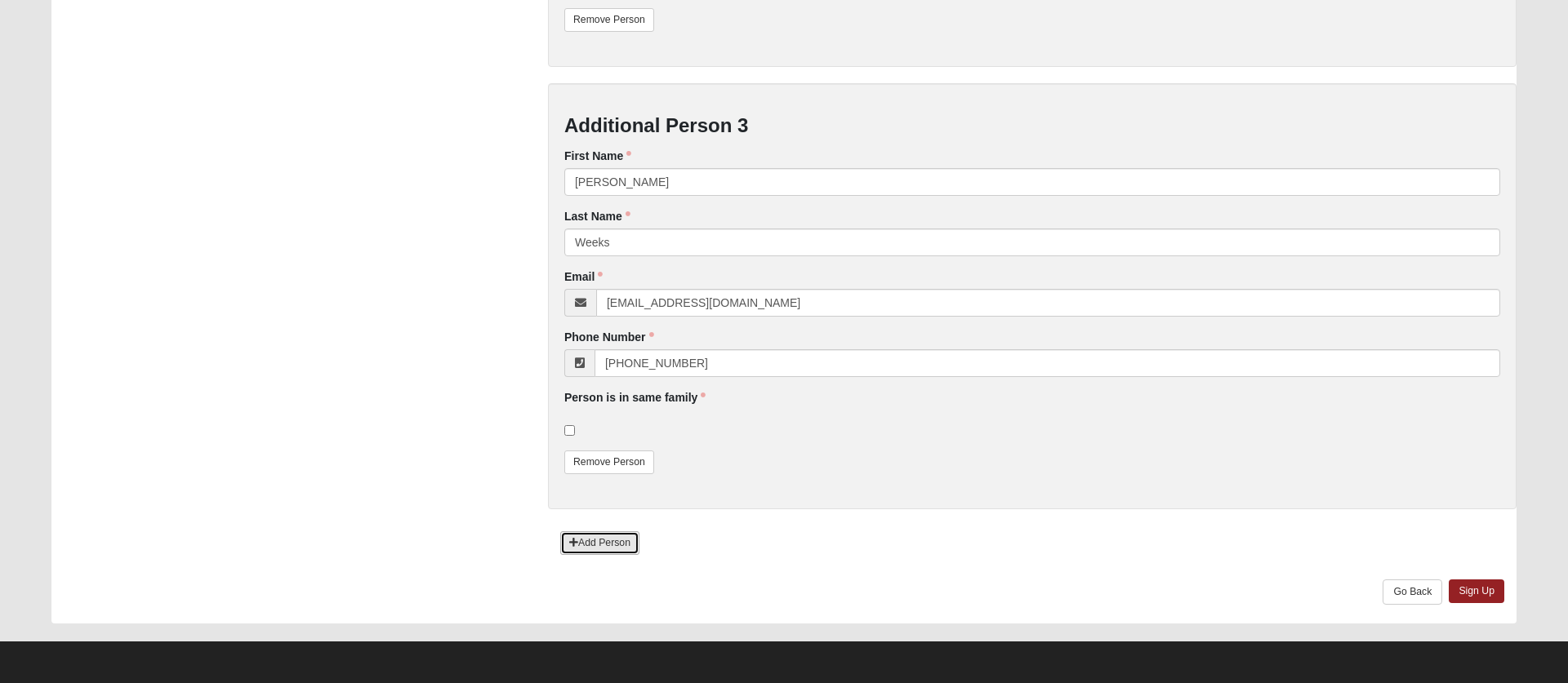
click at [592, 544] on link "Add Person" at bounding box center [599, 543] width 79 height 23
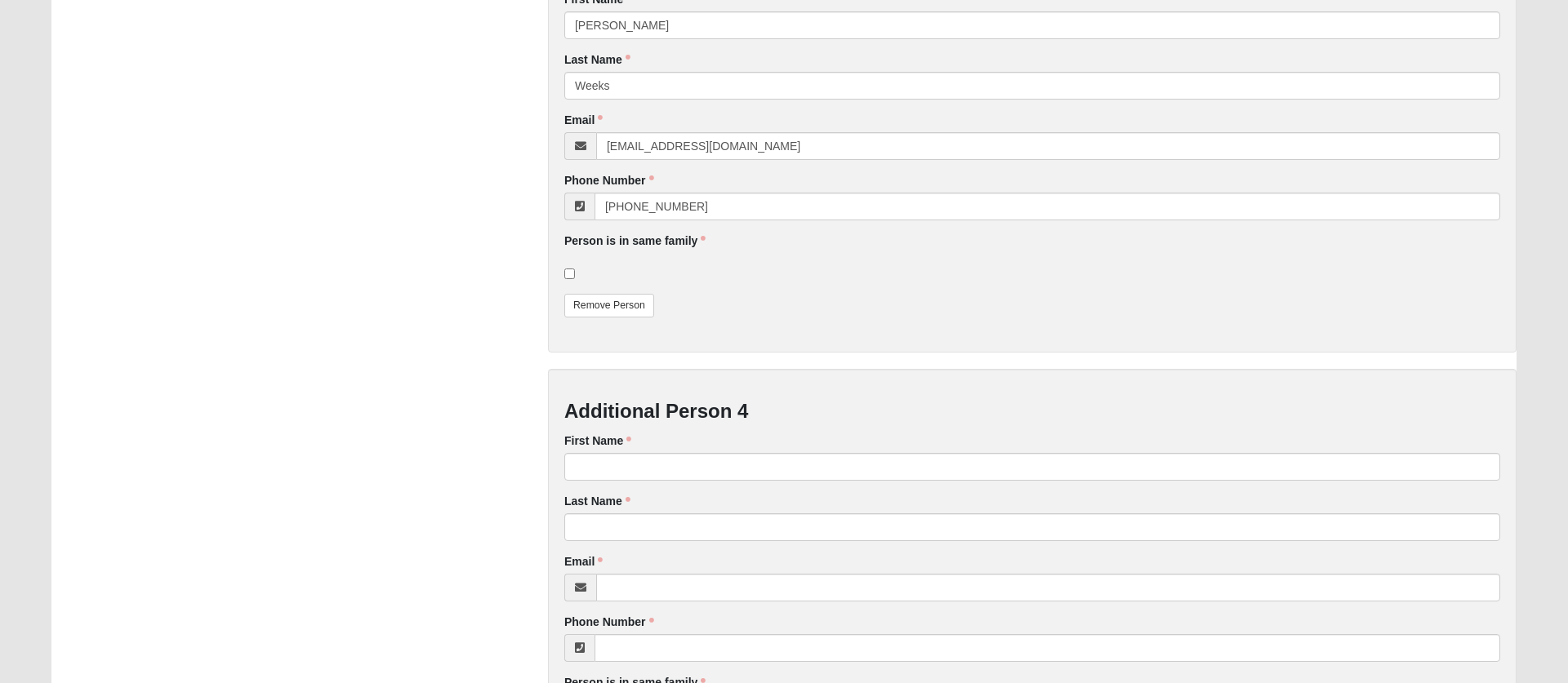
scroll to position [1473, 0]
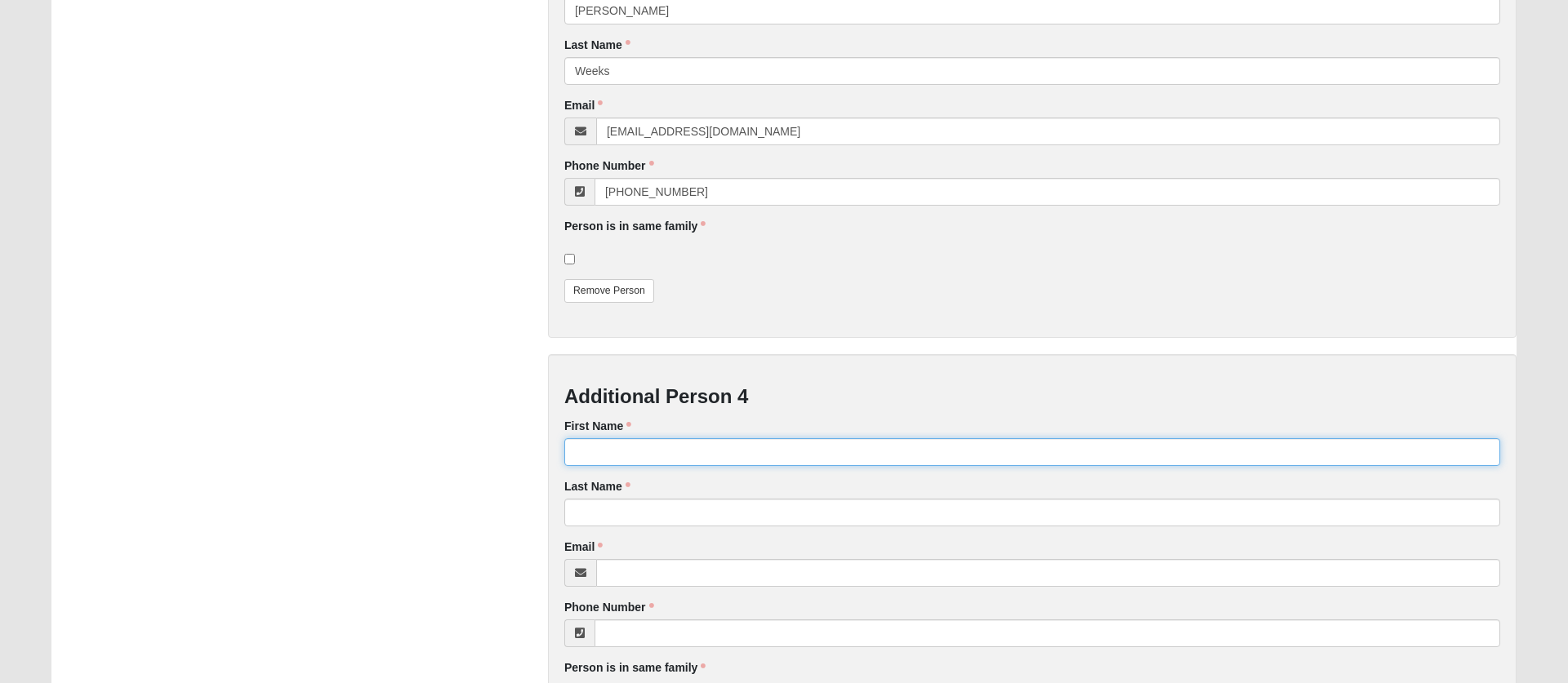
click at [647, 448] on input "First Name" at bounding box center [1032, 451] width 935 height 27
type input "[PERSON_NAME]"
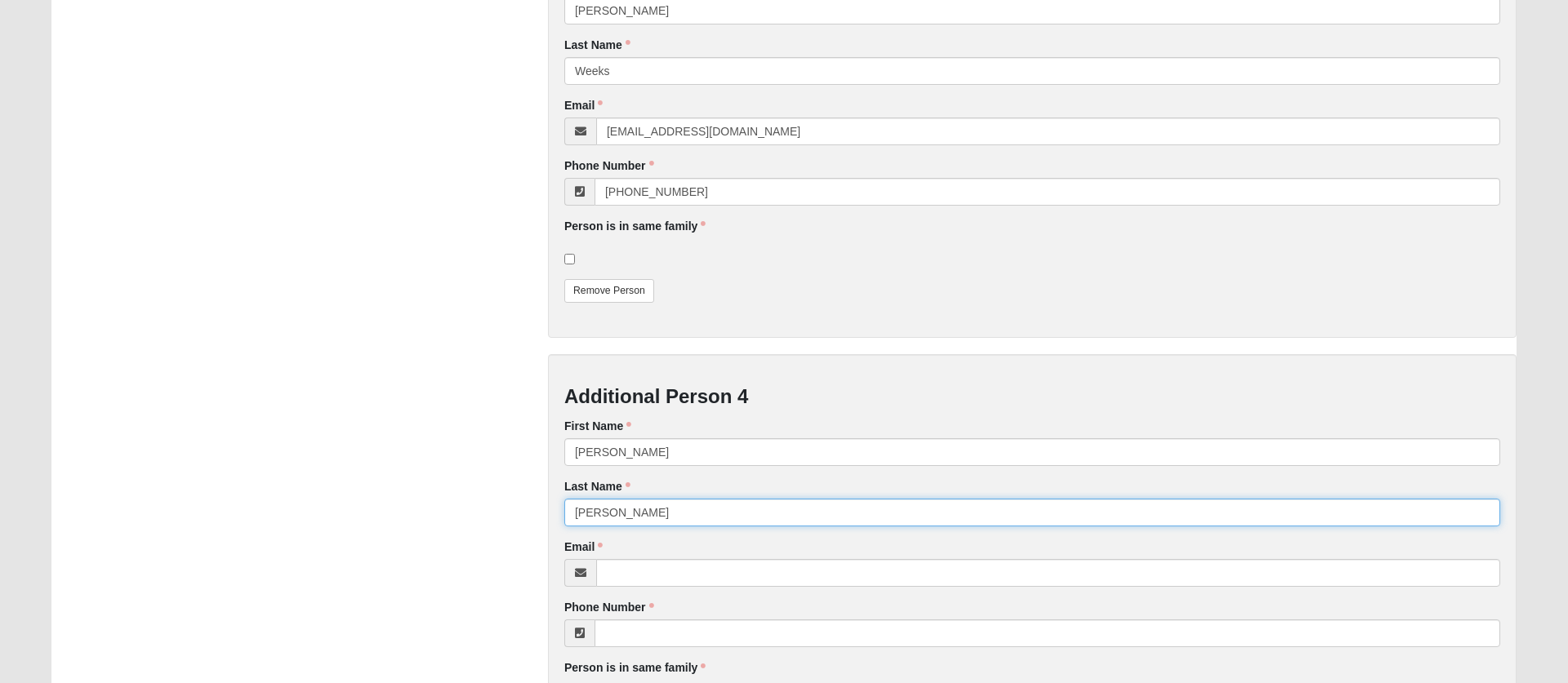
type input "[PERSON_NAME]"
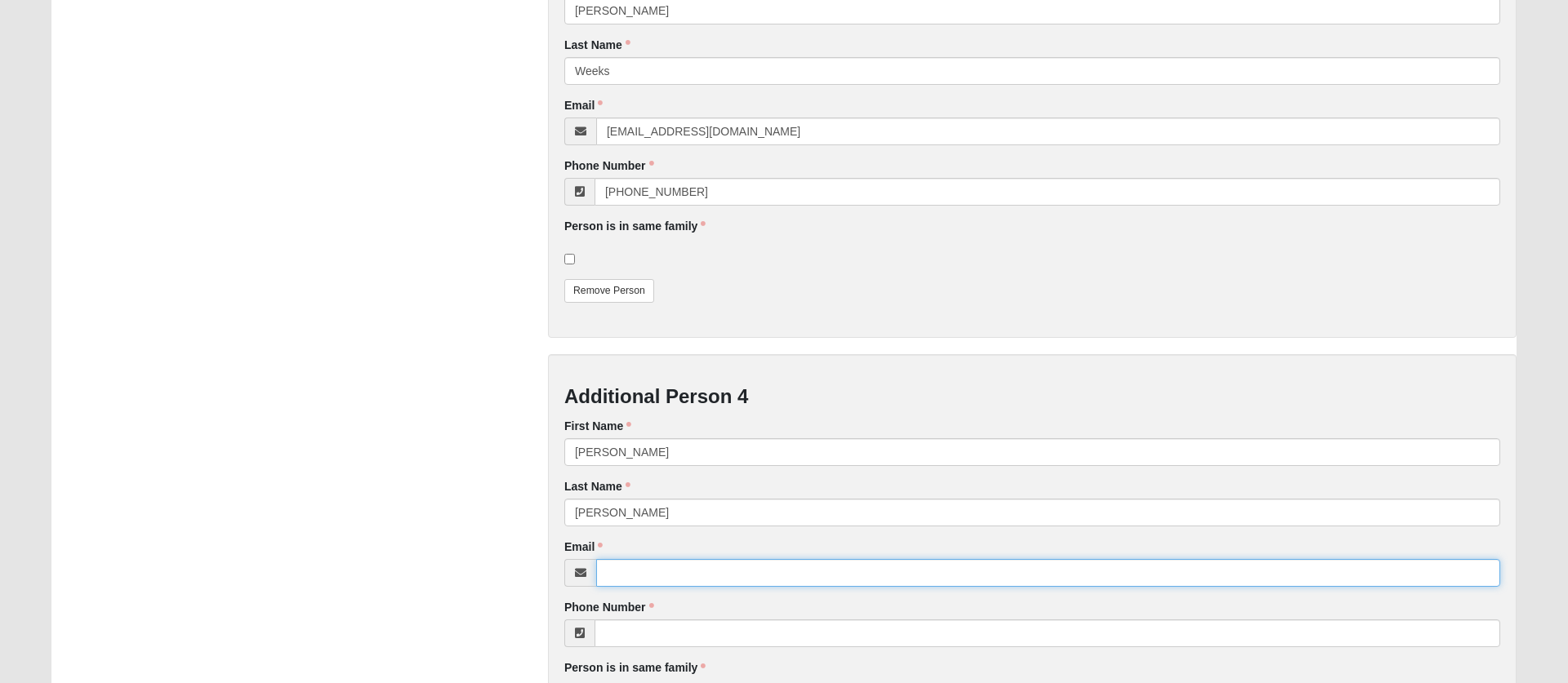
paste input "[EMAIL_ADDRESS][DOMAIN_NAME]"
type input "[EMAIL_ADDRESS][DOMAIN_NAME]"
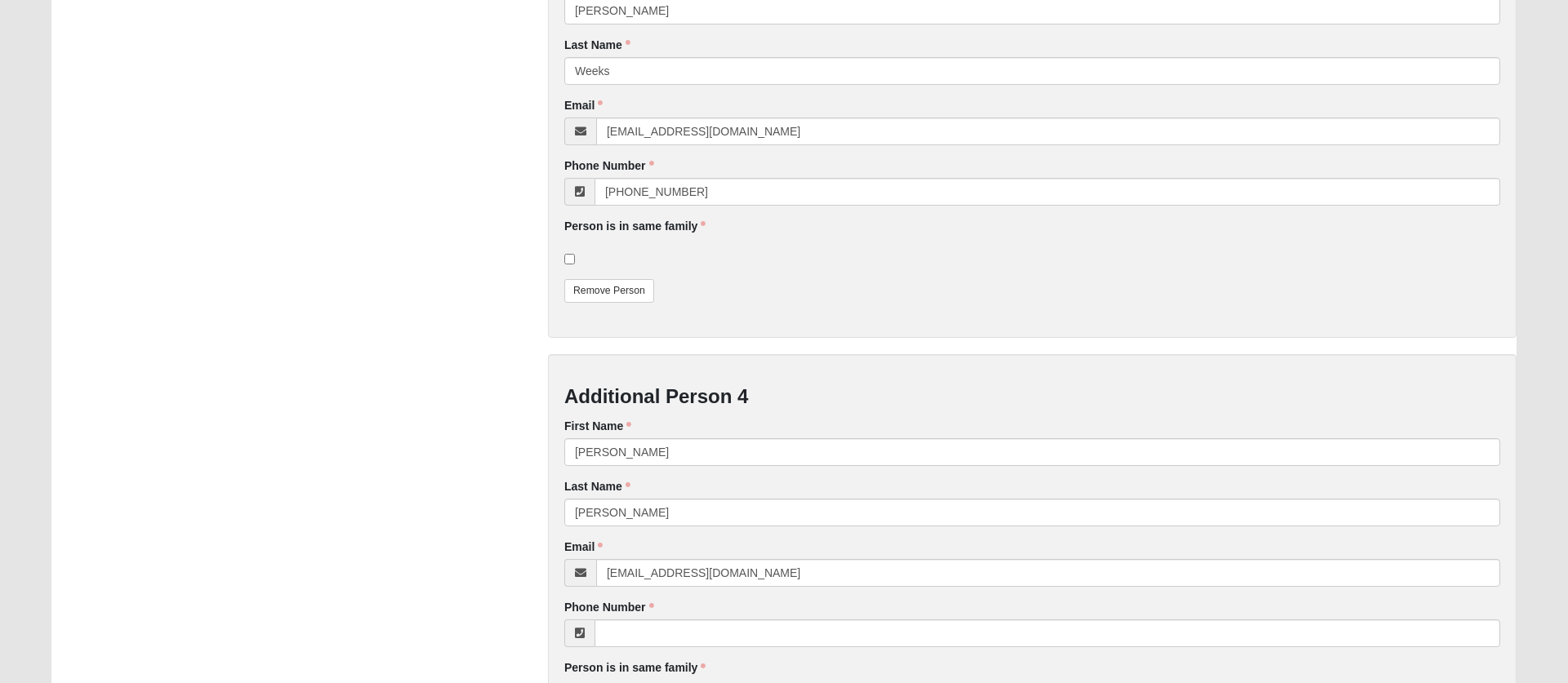
click at [638, 634] on input "Phone Number" at bounding box center [1047, 632] width 905 height 27
paste input "[PHONE_NUMBER]"
type input "[PHONE_NUMBER]"
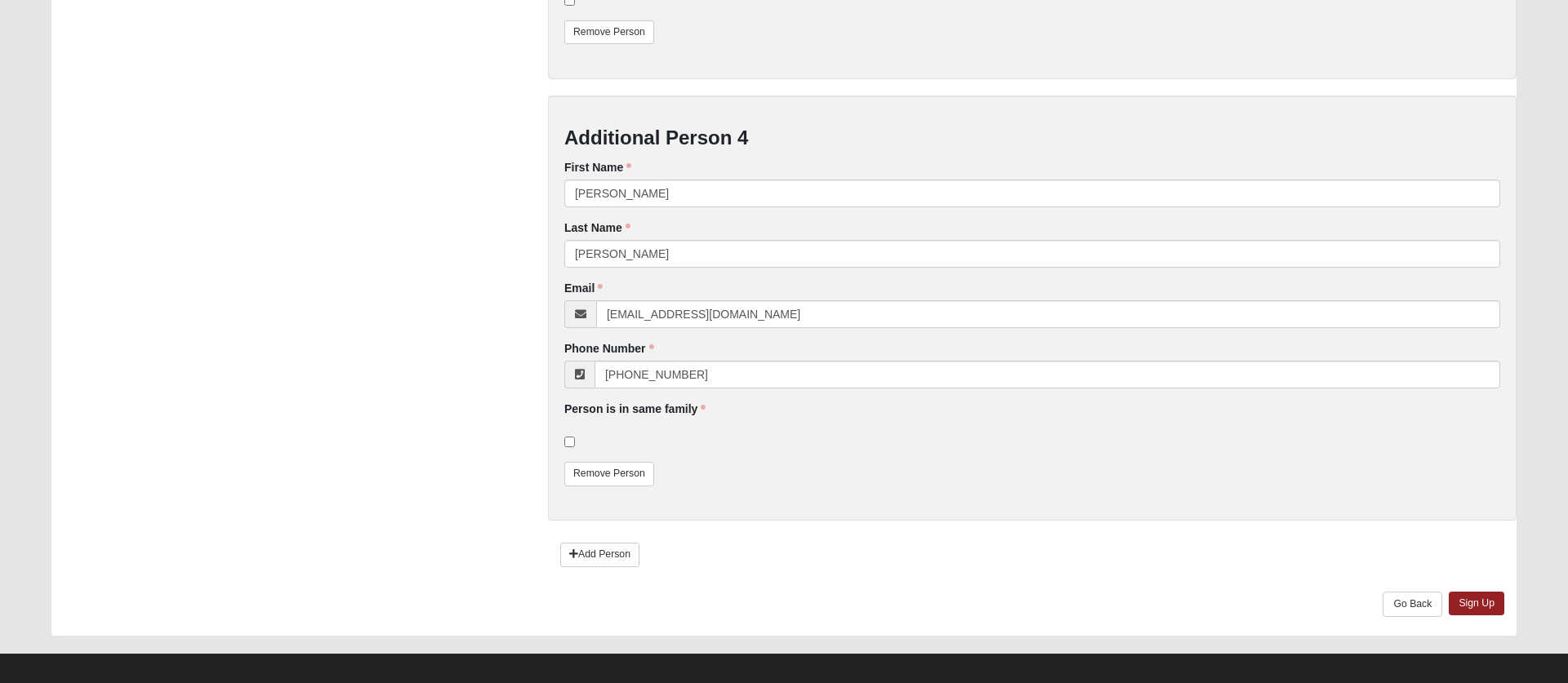
scroll to position [1744, 0]
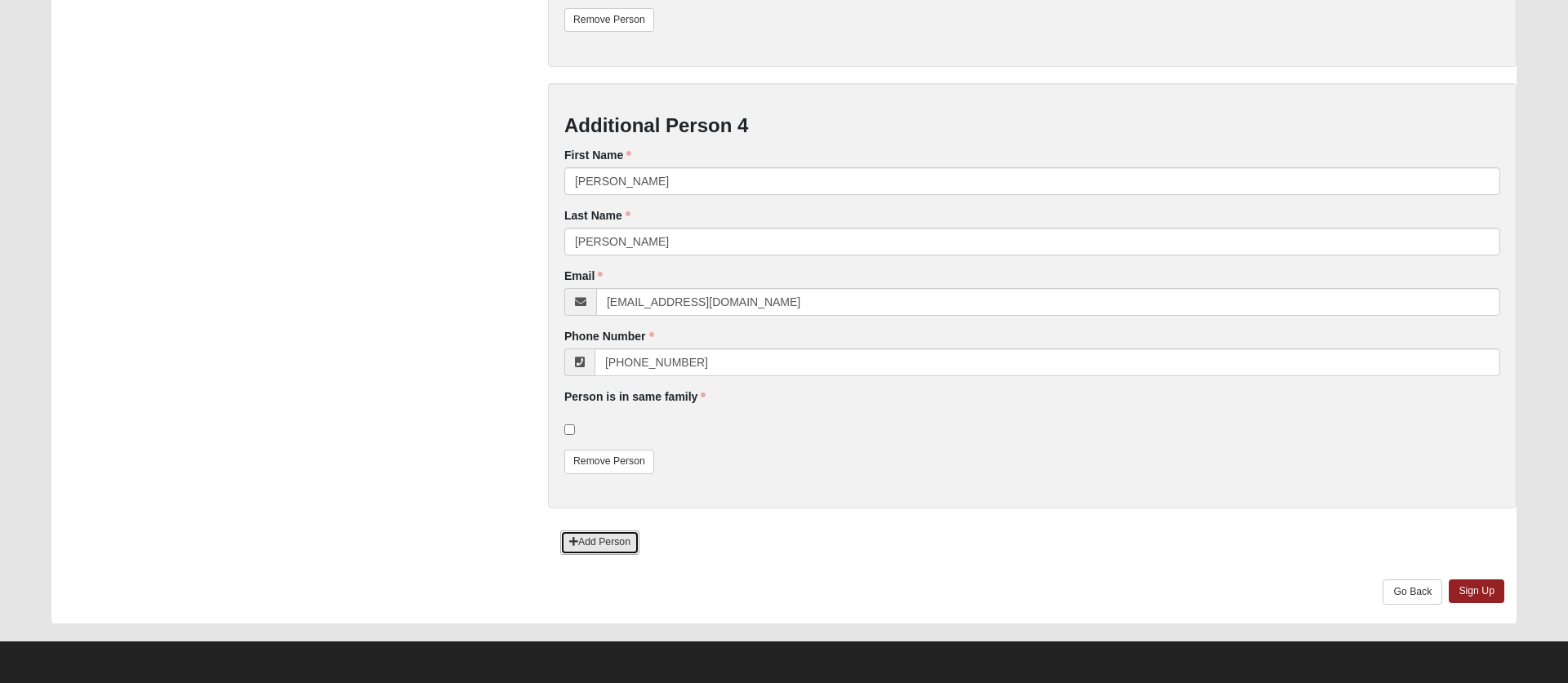
click at [599, 543] on link "Add Person" at bounding box center [599, 542] width 79 height 23
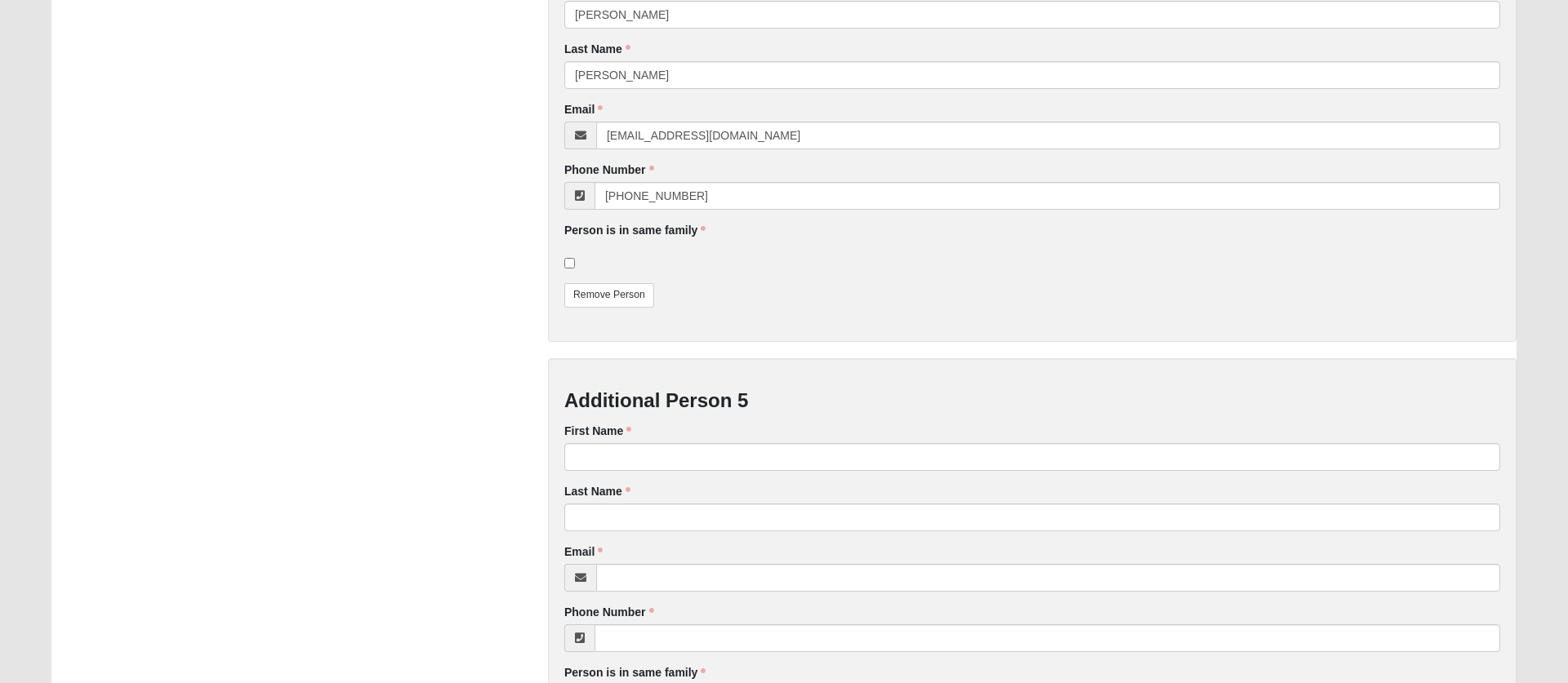
scroll to position [2055, 0]
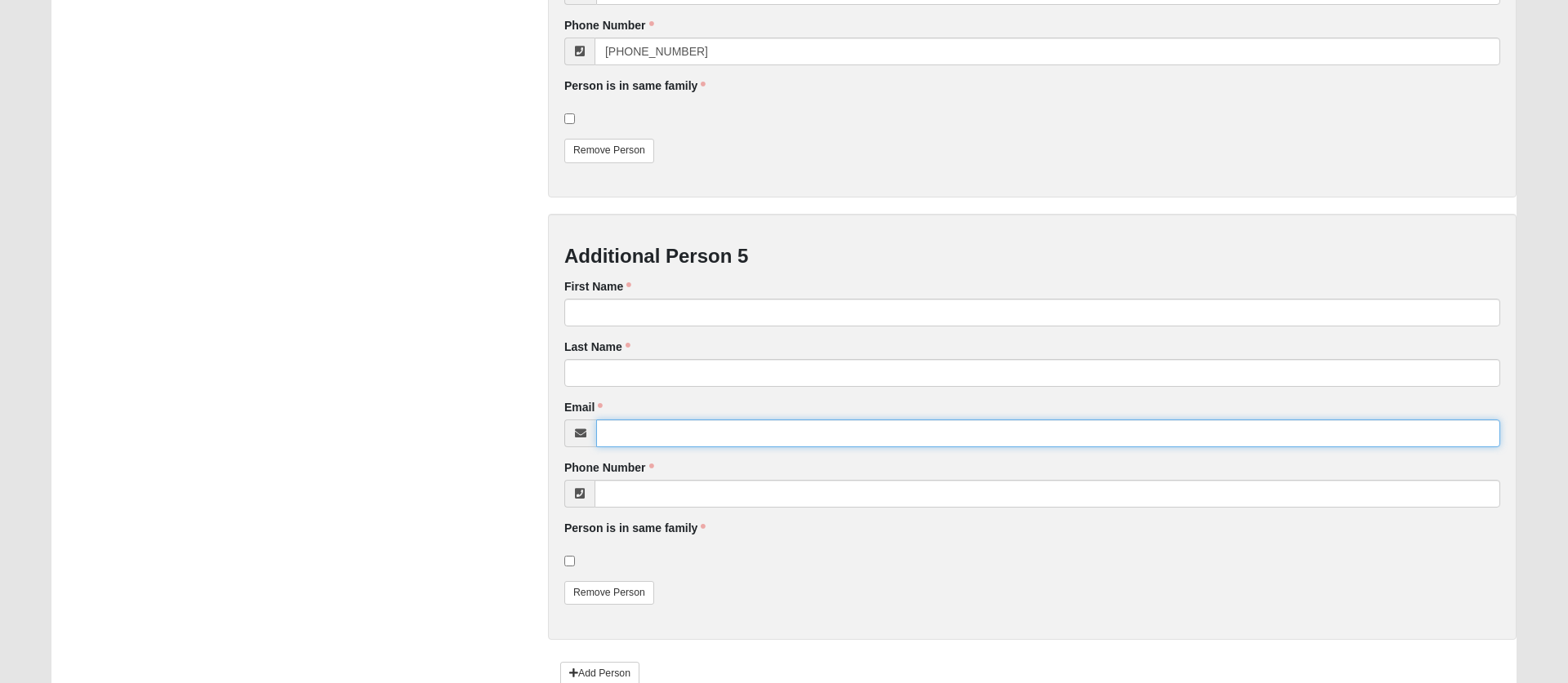
click at [633, 438] on input "Email" at bounding box center [1048, 433] width 904 height 27
paste input "[EMAIL_ADDRESS][DOMAIN_NAME]"
type input "[EMAIL_ADDRESS][DOMAIN_NAME]"
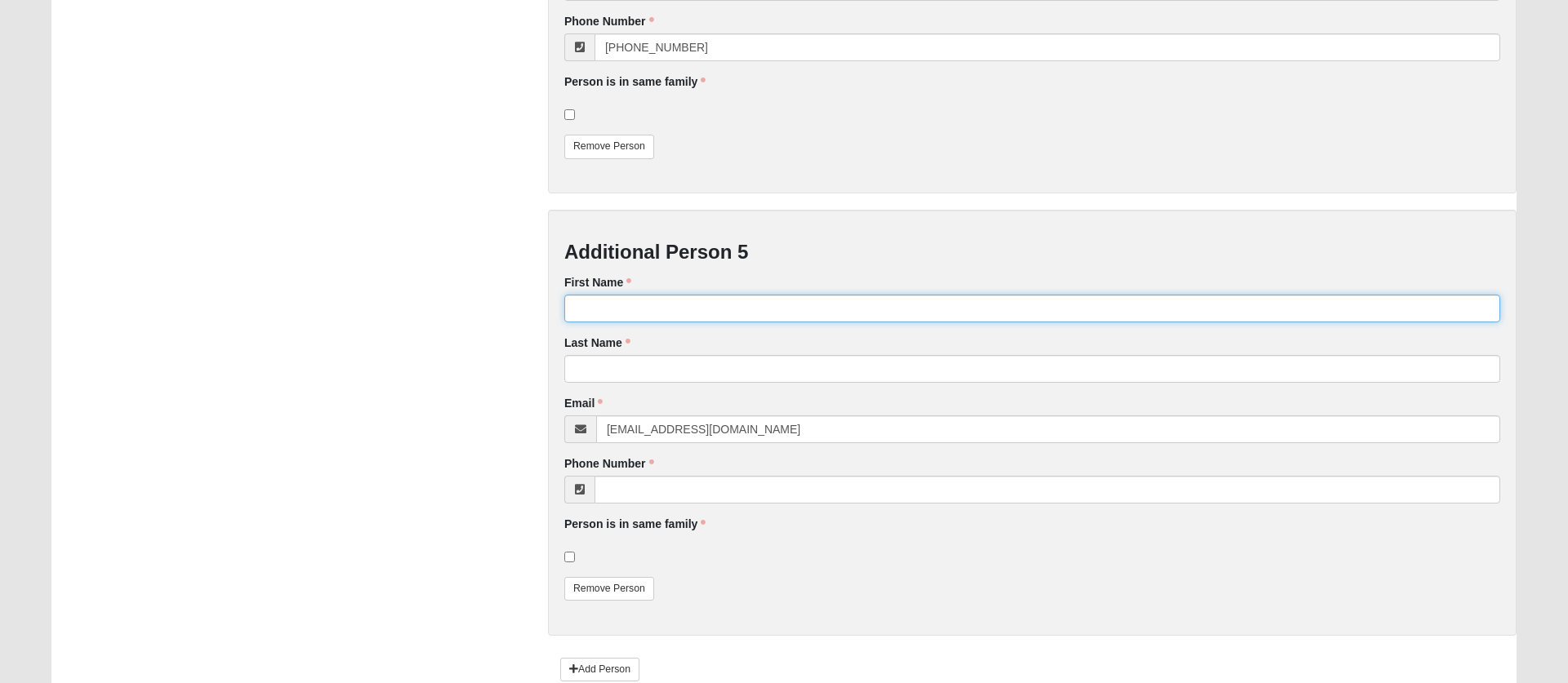
click at [599, 310] on input "First Name" at bounding box center [1032, 308] width 935 height 27
type input "[PERSON_NAME]"
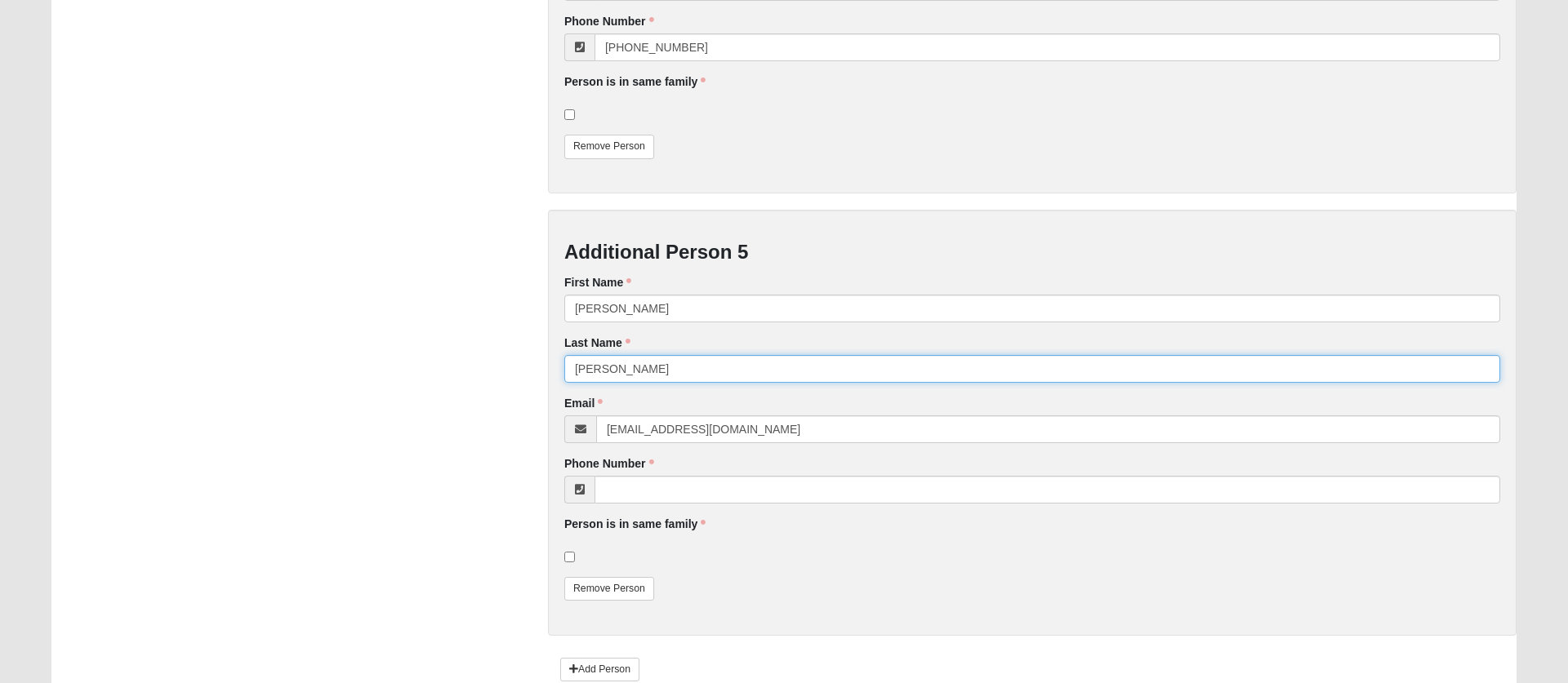
type input "[PERSON_NAME]"
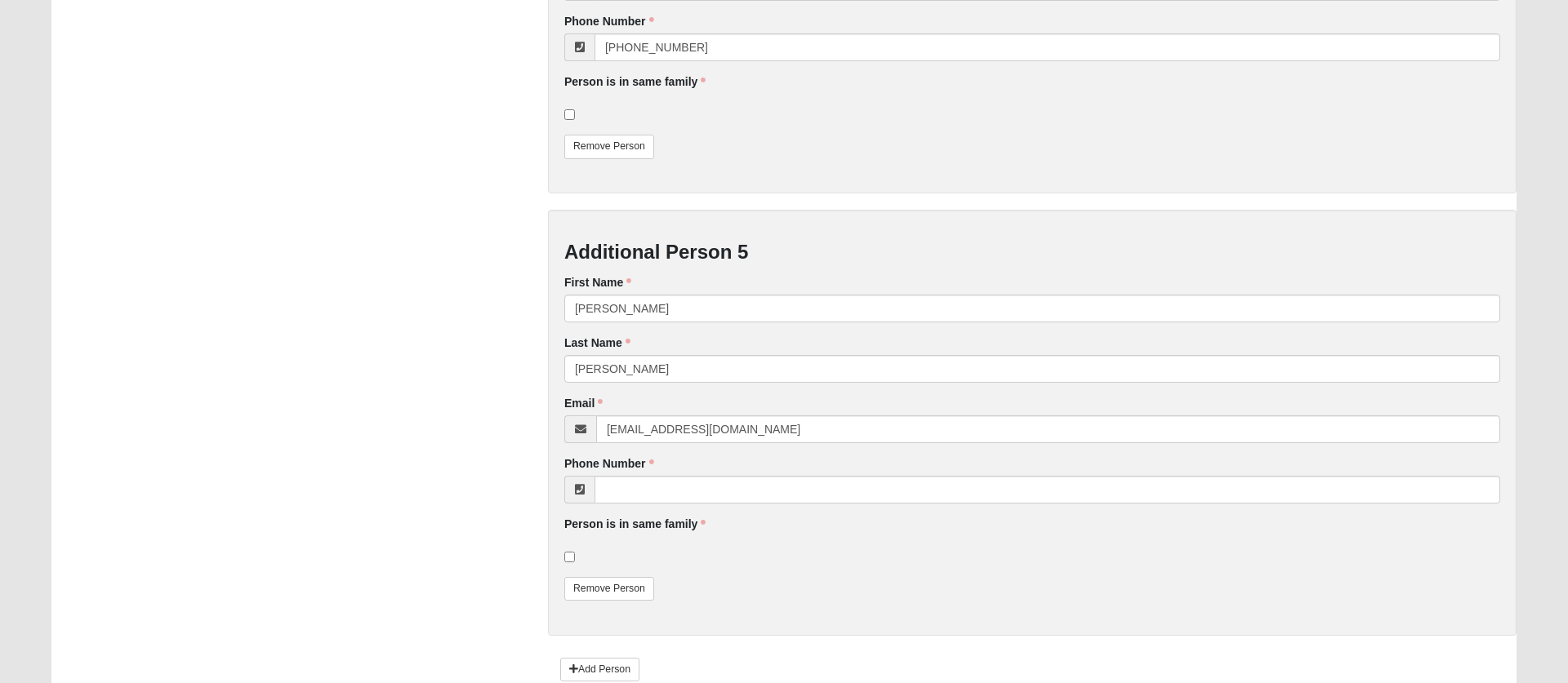
click at [689, 494] on input "Phone Number" at bounding box center [1047, 489] width 905 height 27
paste input "[PHONE_NUMBER]"
type input "[PHONE_NUMBER]"
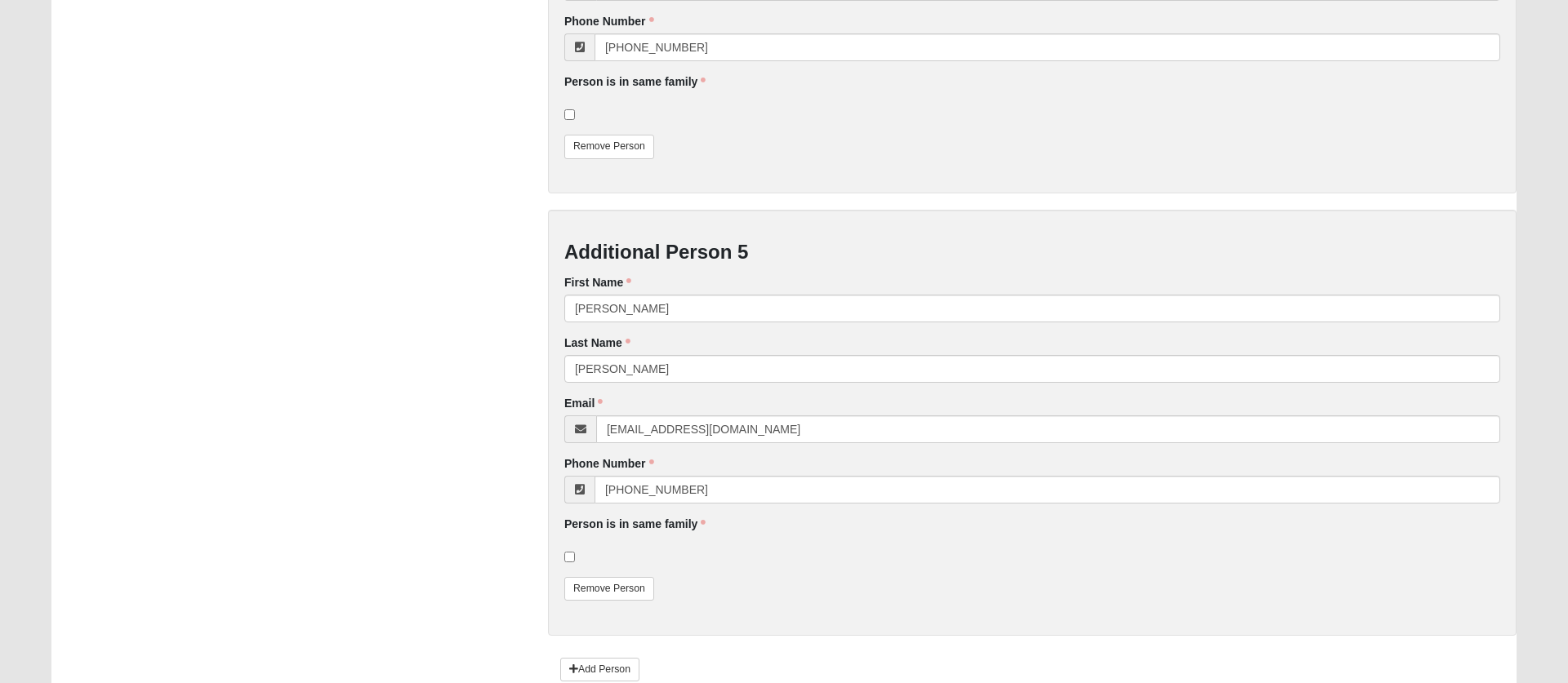
scroll to position [2186, 0]
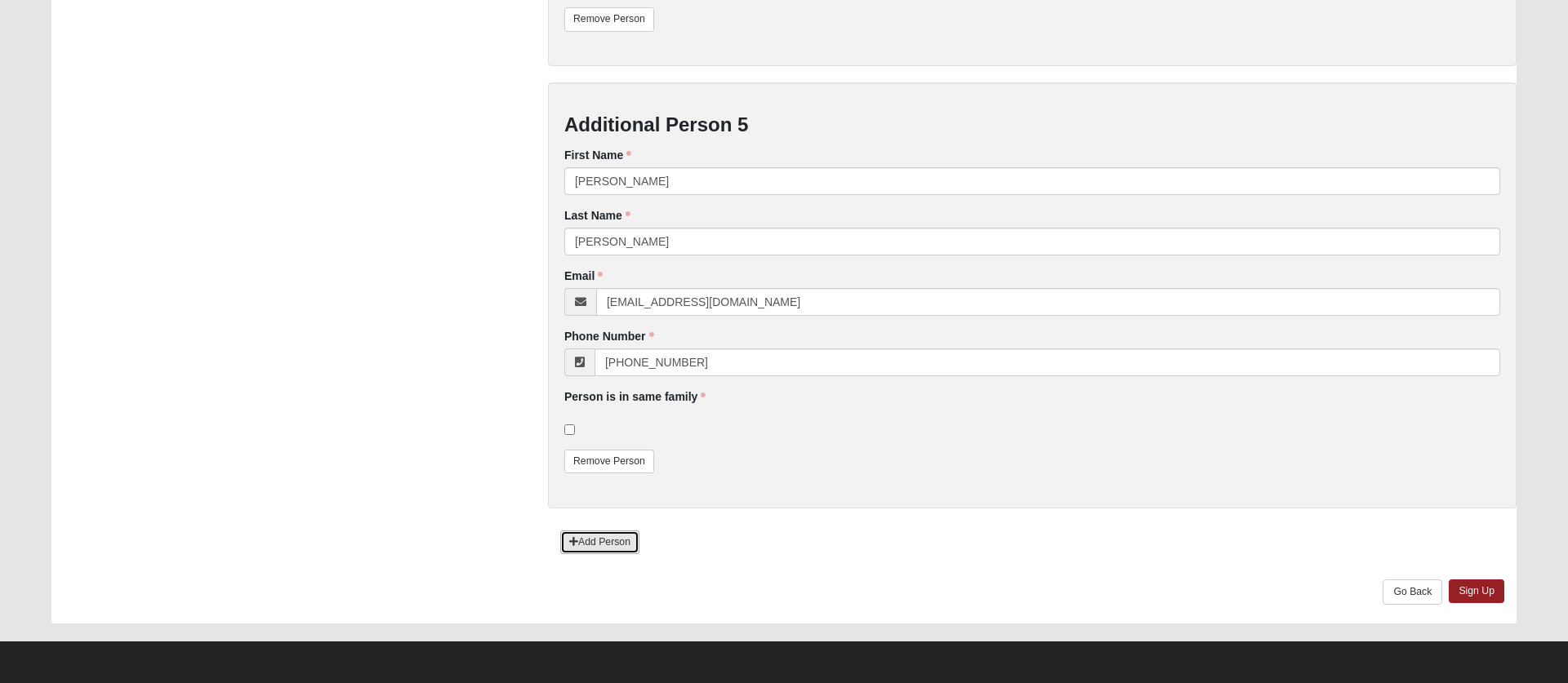
click at [567, 539] on link "Add Person" at bounding box center [599, 542] width 79 height 23
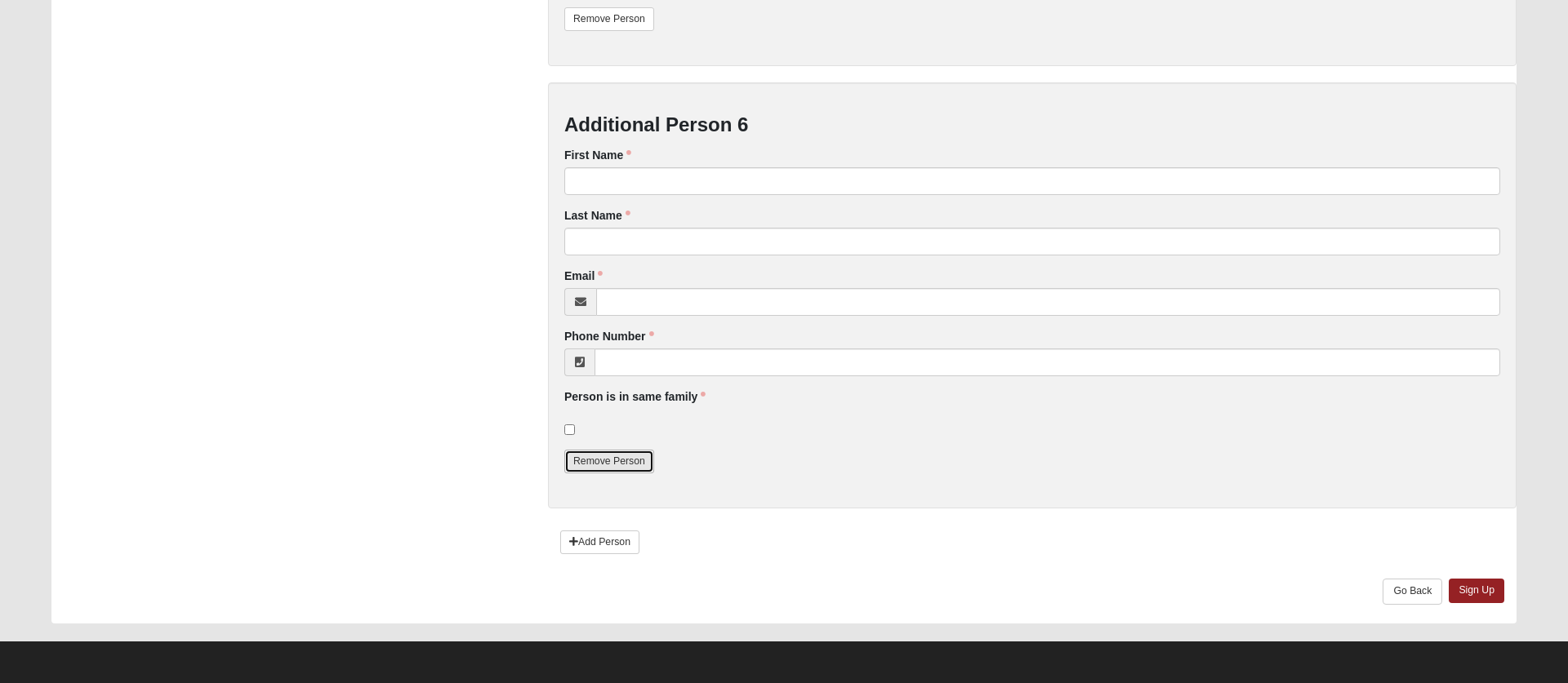
click at [617, 461] on link "Remove Person" at bounding box center [609, 461] width 90 height 23
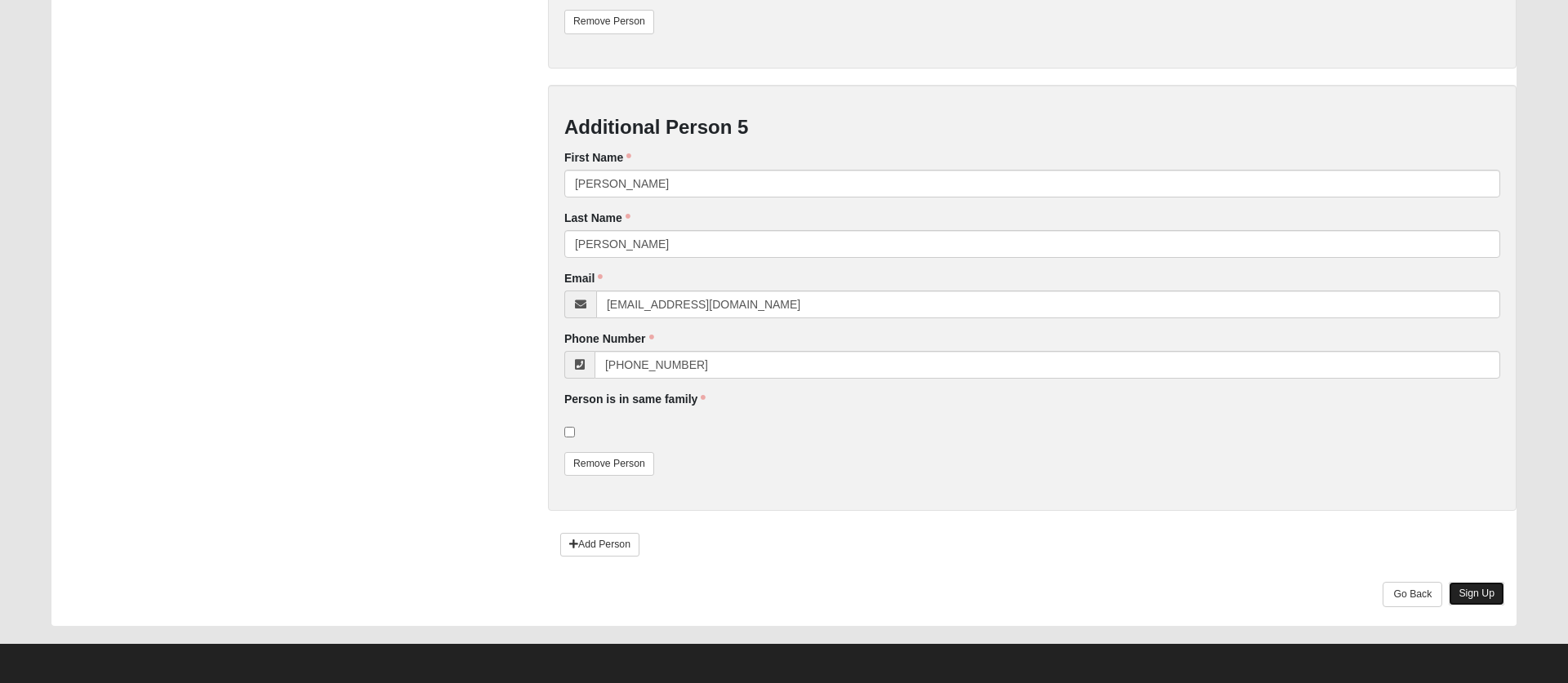
click at [1472, 585] on link "Sign Up" at bounding box center [1476, 593] width 56 height 23
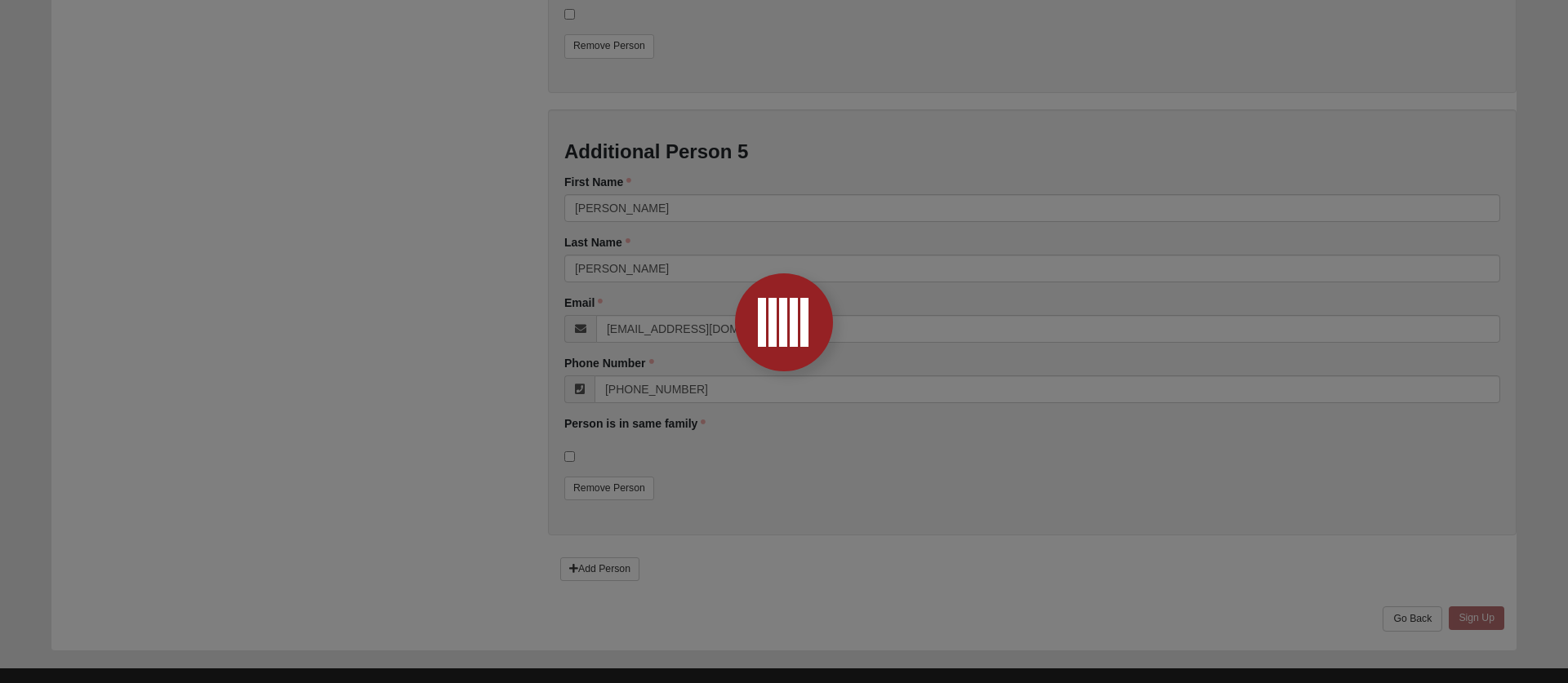
scroll to position [0, 0]
